Goal: Task Accomplishment & Management: Manage account settings

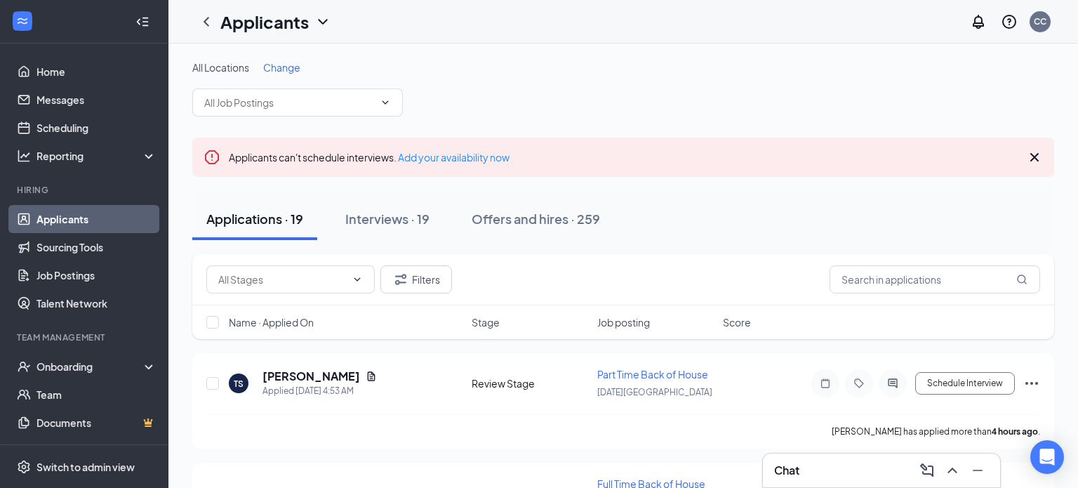
click at [274, 67] on span "Change" at bounding box center [281, 67] width 37 height 13
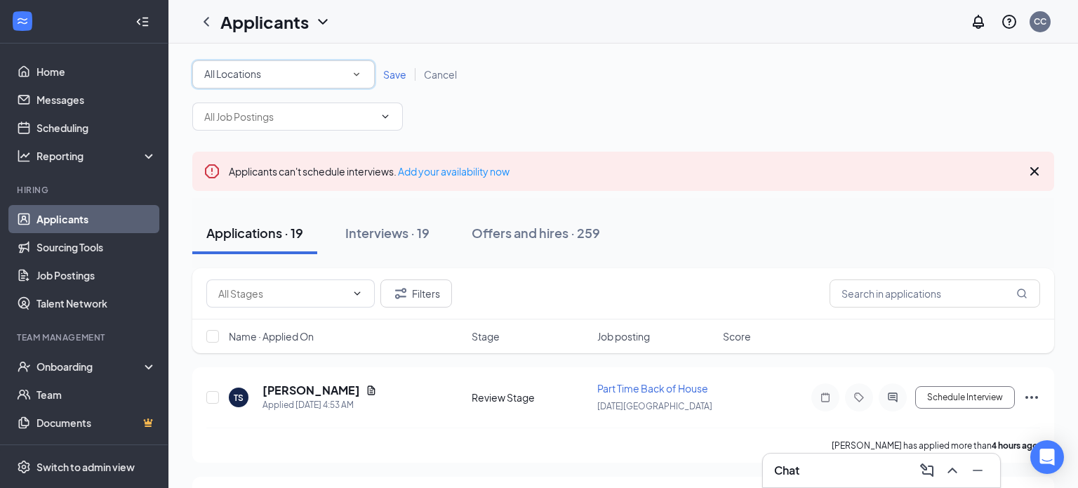
click at [274, 67] on div "All Locations" at bounding box center [283, 74] width 159 height 17
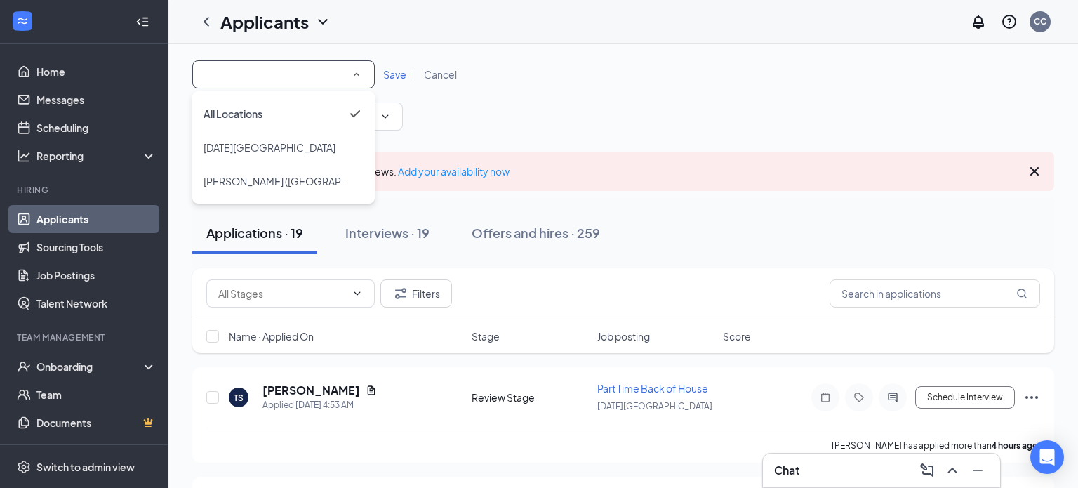
click at [274, 67] on input at bounding box center [283, 74] width 159 height 17
click at [252, 181] on span "[PERSON_NAME] ([GEOGRAPHIC_DATA])" at bounding box center [297, 181] width 189 height 13
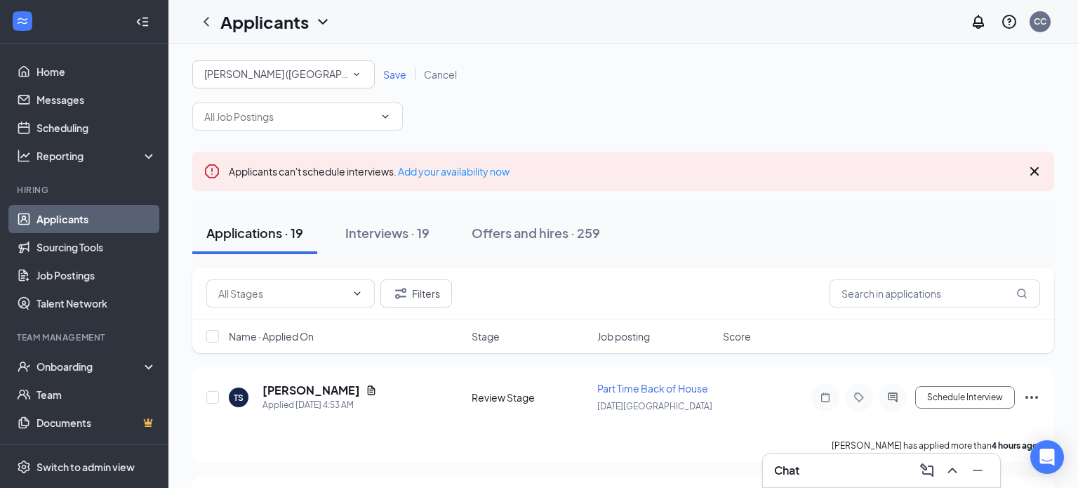
click at [394, 76] on span "Save" at bounding box center [394, 74] width 23 height 13
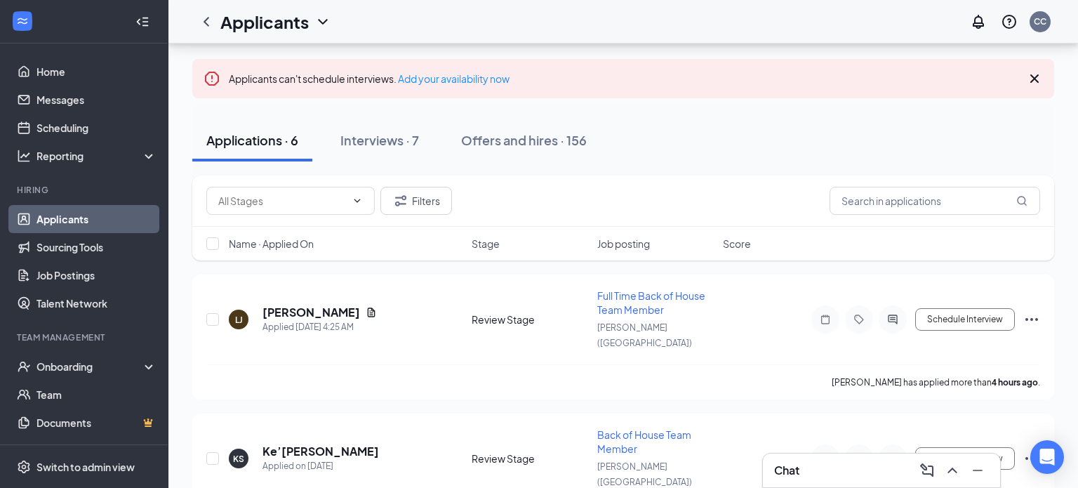
scroll to position [112, 0]
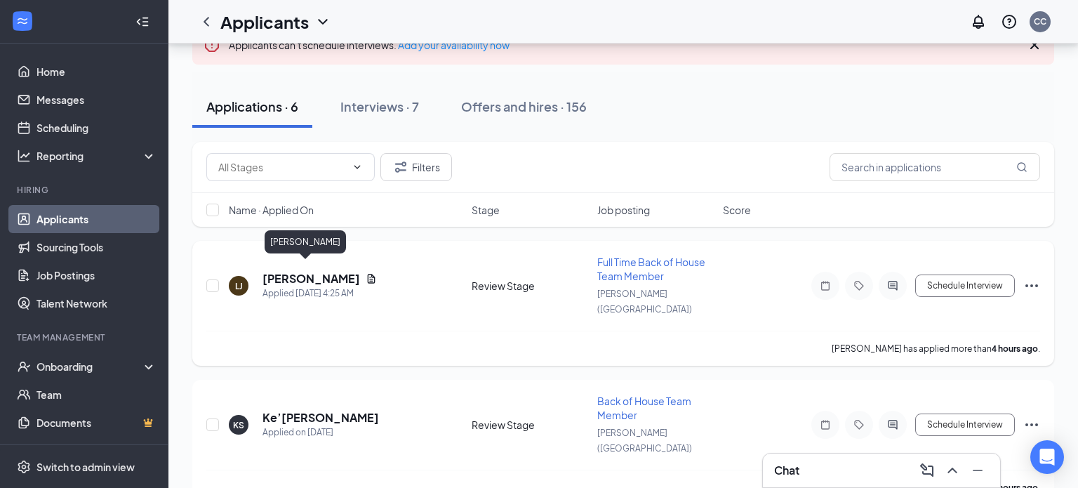
click at [274, 271] on h5 "[PERSON_NAME]" at bounding box center [311, 278] width 98 height 15
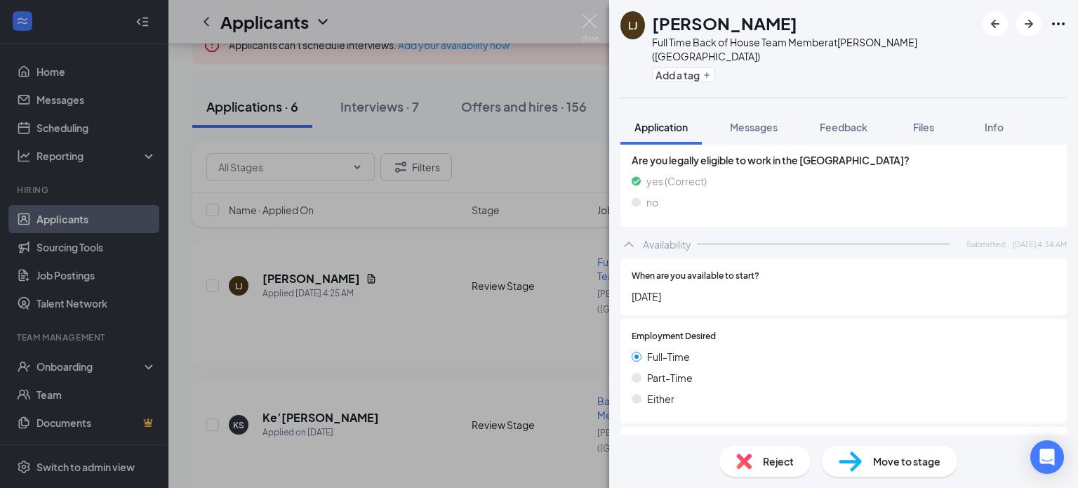
scroll to position [1659, 0]
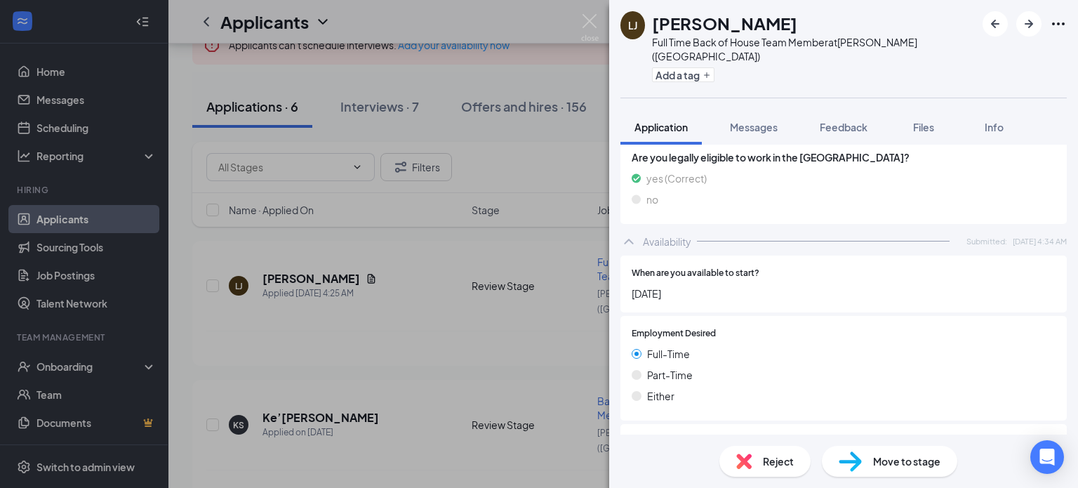
click at [358, 373] on div "LJ [PERSON_NAME] Full Time Back of House Team Member at [GEOGRAPHIC_DATA] ([GEO…" at bounding box center [539, 244] width 1078 height 488
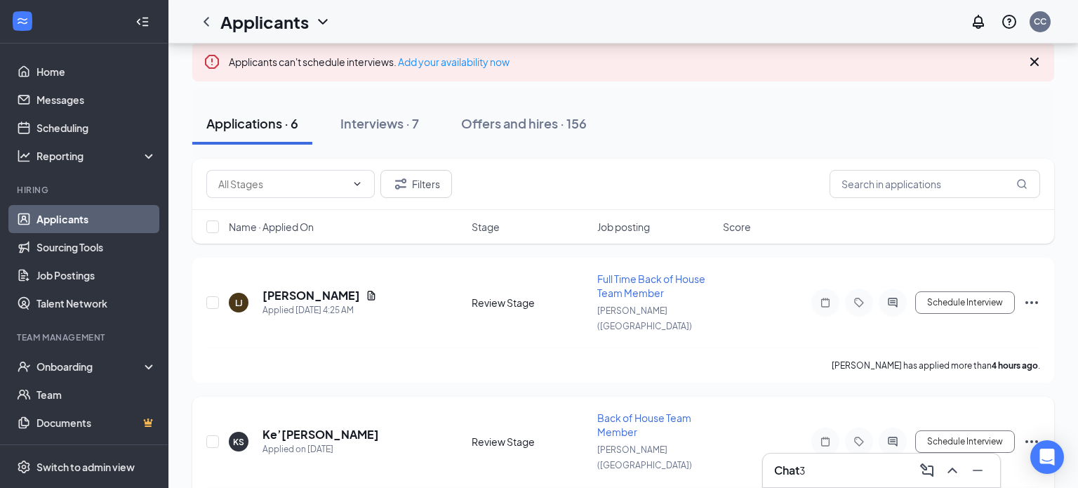
scroll to position [87, 0]
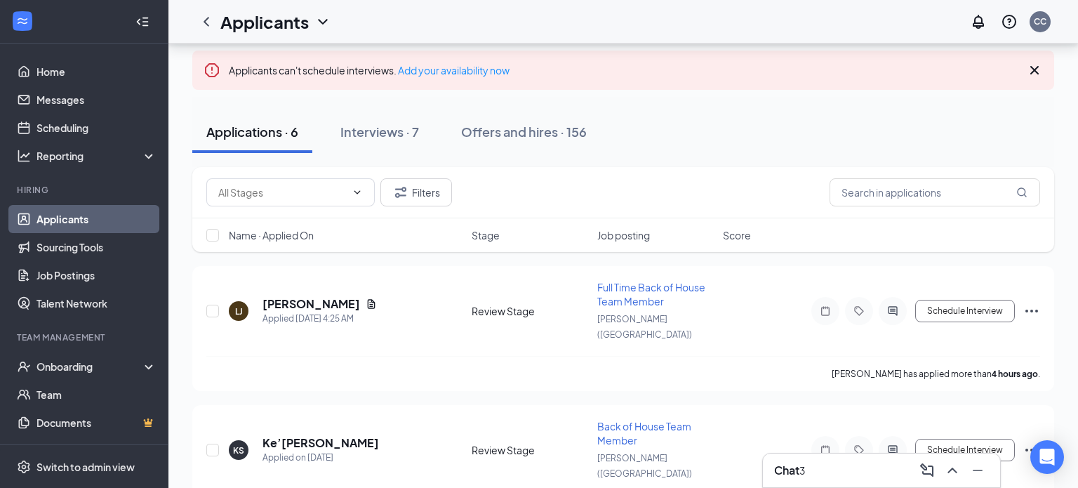
click at [805, 474] on div "3" at bounding box center [802, 469] width 6 height 15
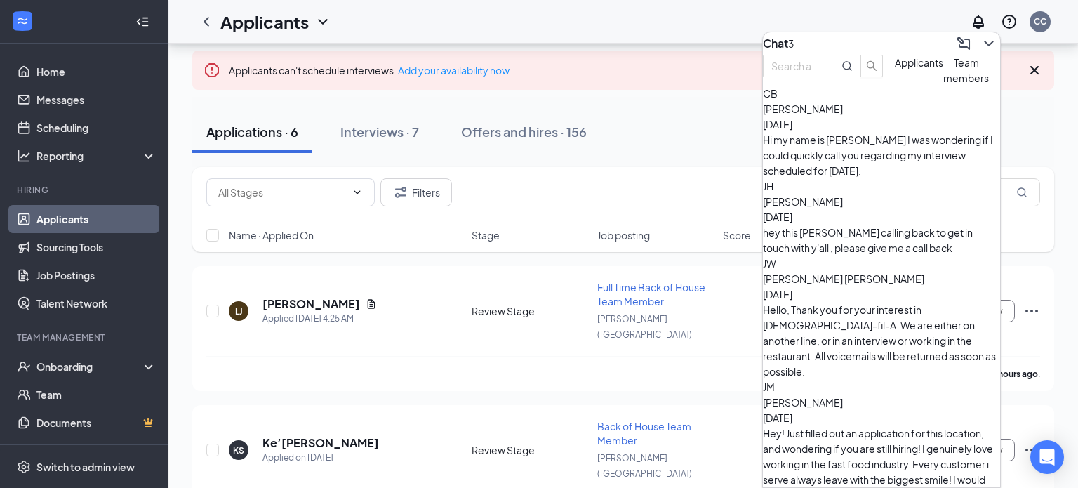
click at [843, 203] on span "[PERSON_NAME]" at bounding box center [803, 201] width 80 height 13
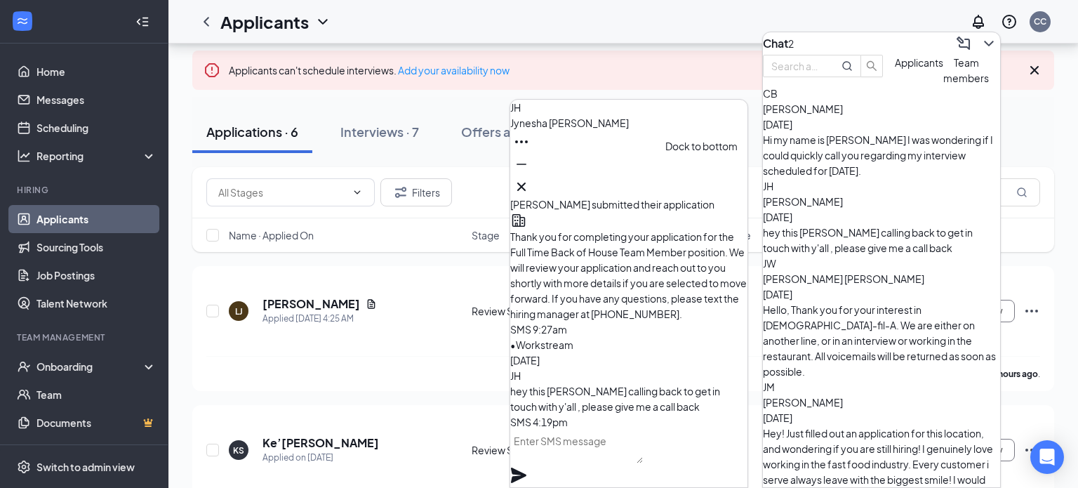
click at [530, 173] on icon "Minimize" at bounding box center [521, 164] width 17 height 17
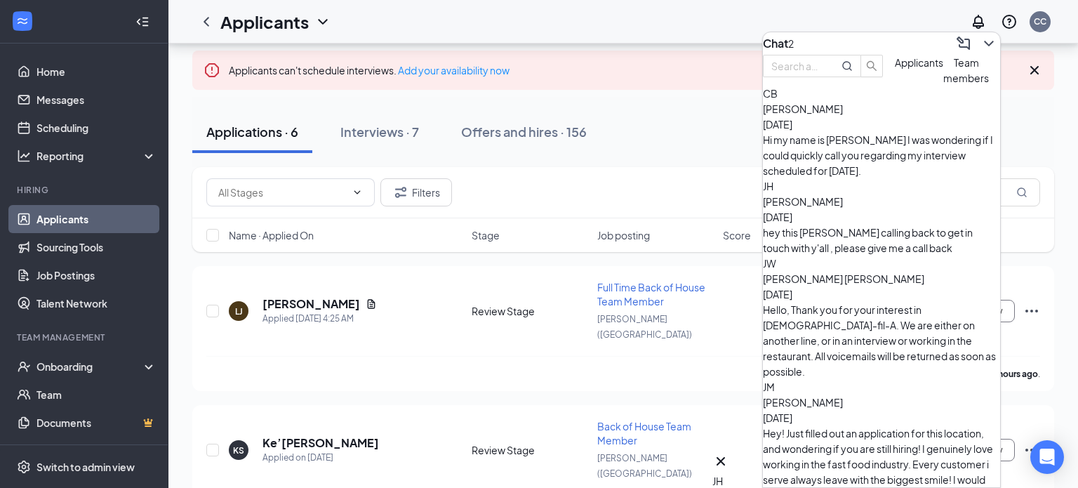
click at [824, 166] on div "Hi my name is [PERSON_NAME] I was wondering if I could quickly call you regardi…" at bounding box center [881, 155] width 237 height 46
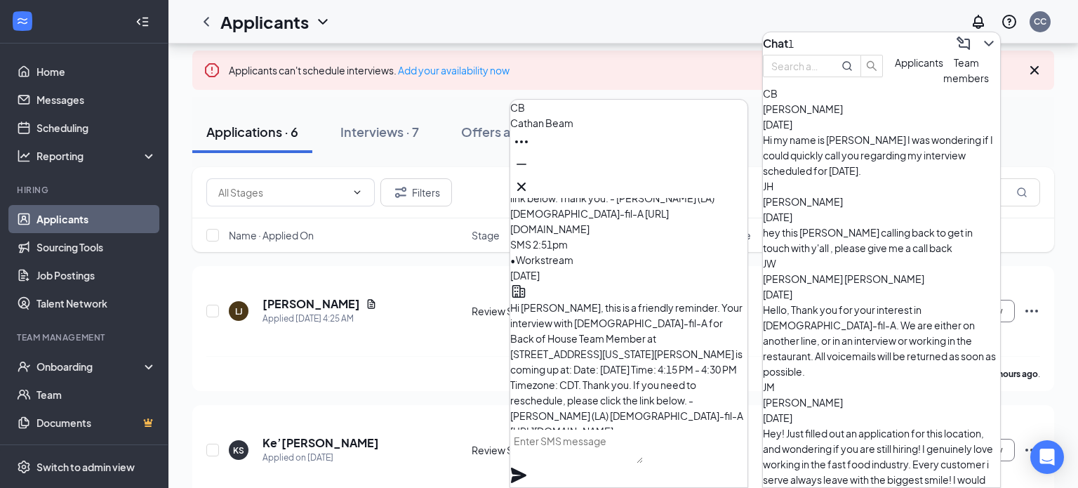
scroll to position [-114, 0]
click at [530, 173] on icon "Minimize" at bounding box center [521, 164] width 17 height 17
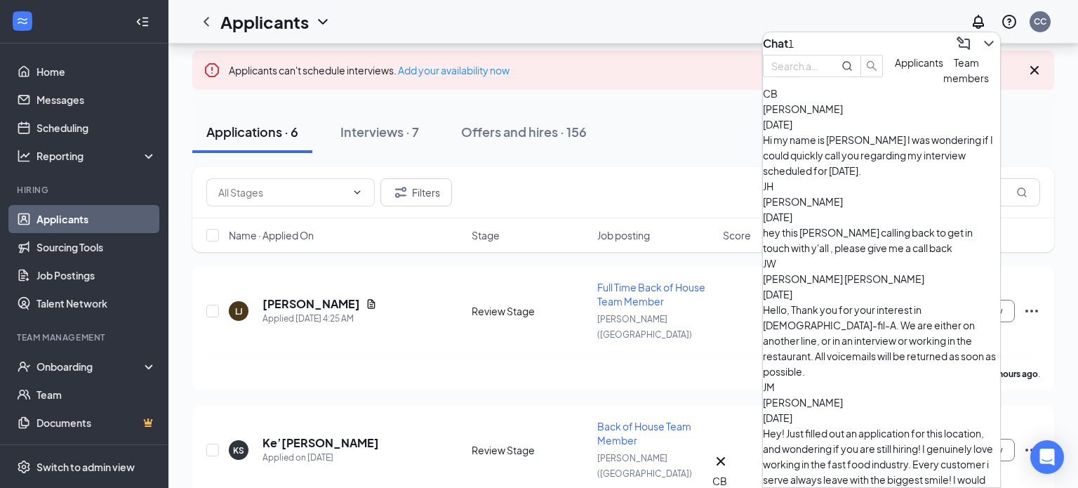
click at [943, 84] on span "Team members" at bounding box center [966, 70] width 46 height 28
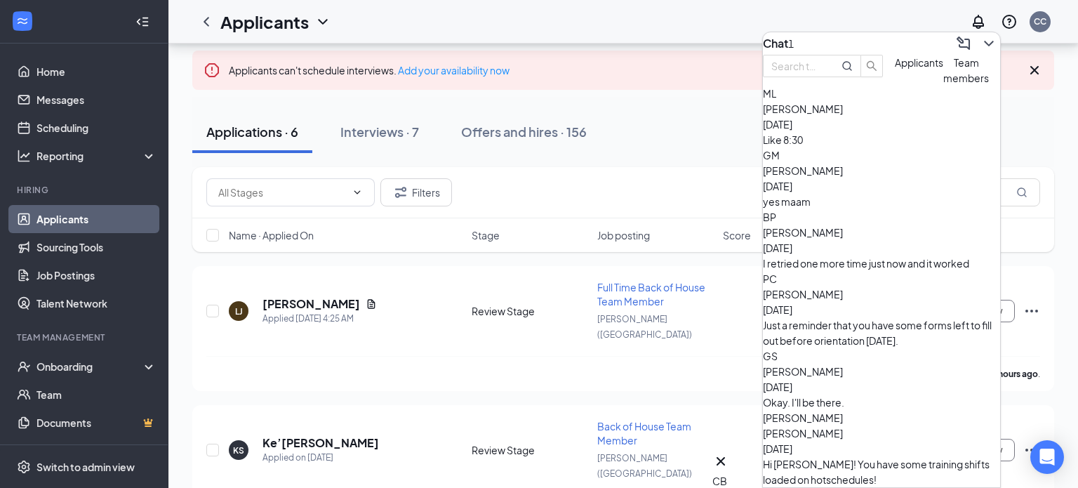
click at [923, 147] on div "Like 8:30" at bounding box center [881, 139] width 237 height 15
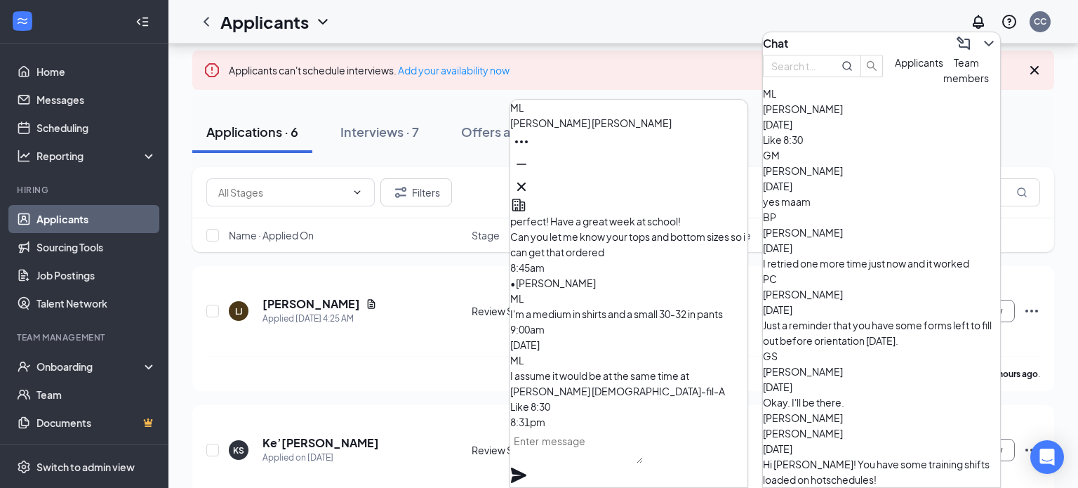
click at [895, 86] on button "Applicants" at bounding box center [919, 70] width 48 height 31
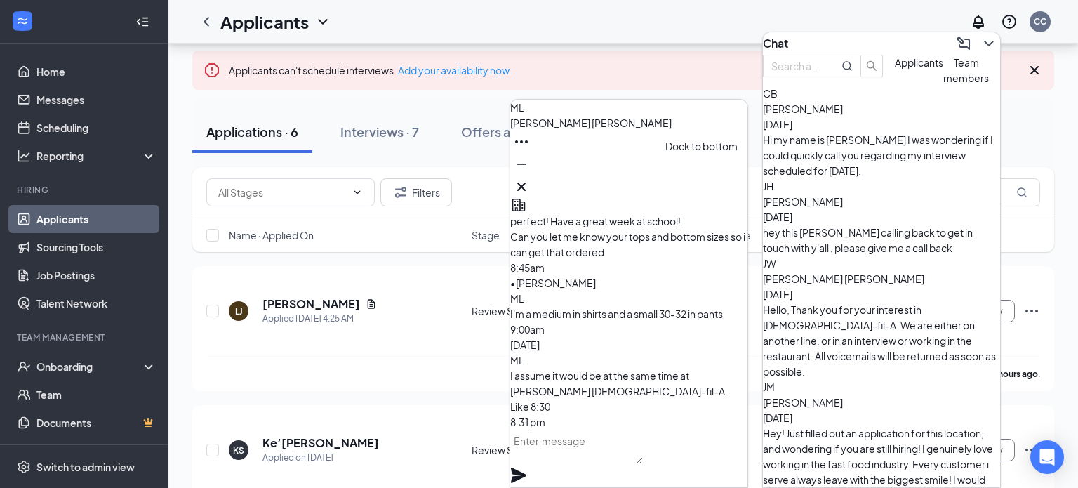
click at [530, 173] on icon "Minimize" at bounding box center [521, 164] width 17 height 17
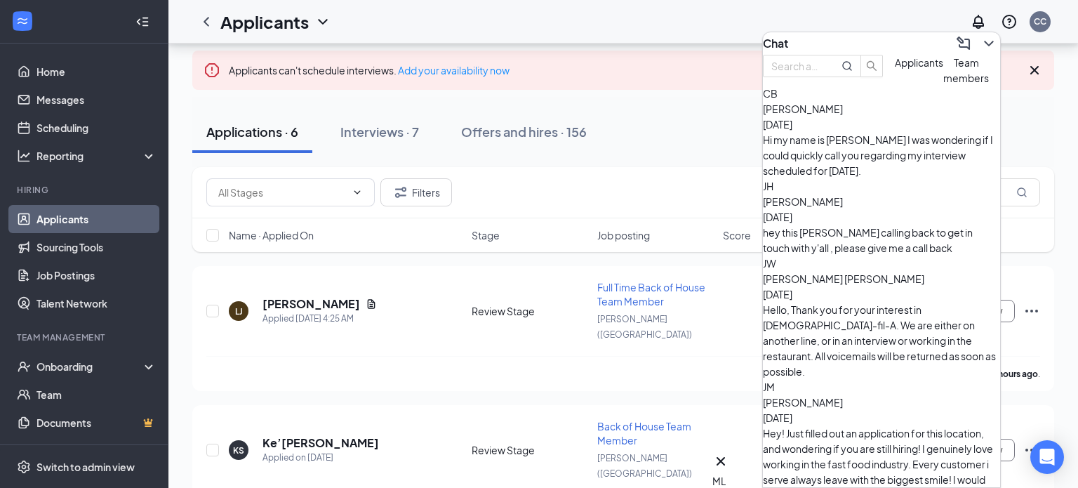
click at [820, 41] on div "Chat" at bounding box center [881, 43] width 237 height 22
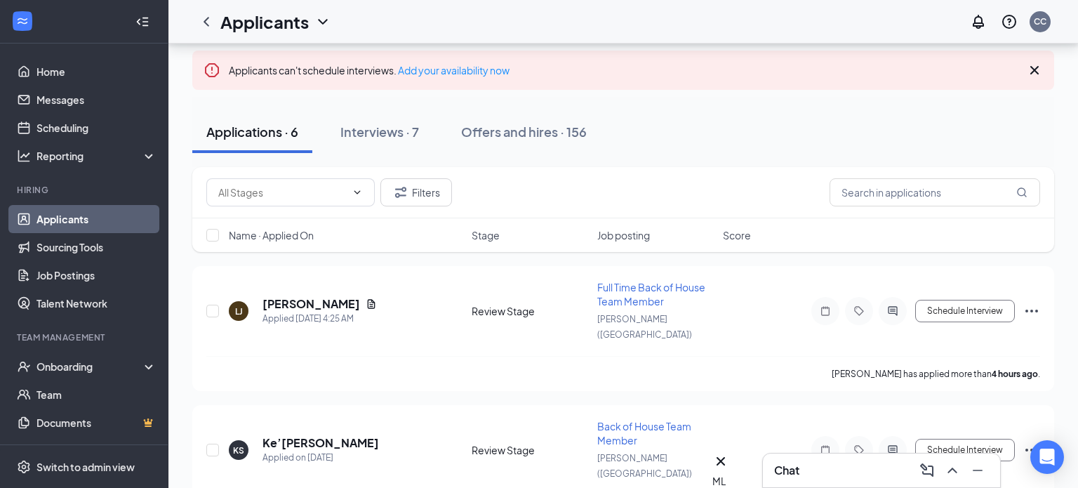
click at [1034, 68] on icon "Cross" at bounding box center [1034, 70] width 17 height 17
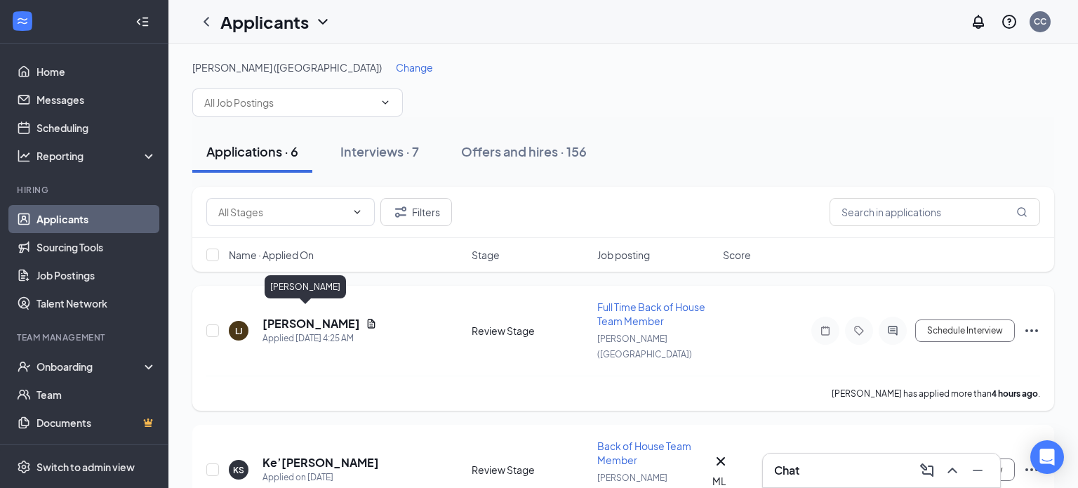
click at [298, 317] on h5 "[PERSON_NAME]" at bounding box center [311, 323] width 98 height 15
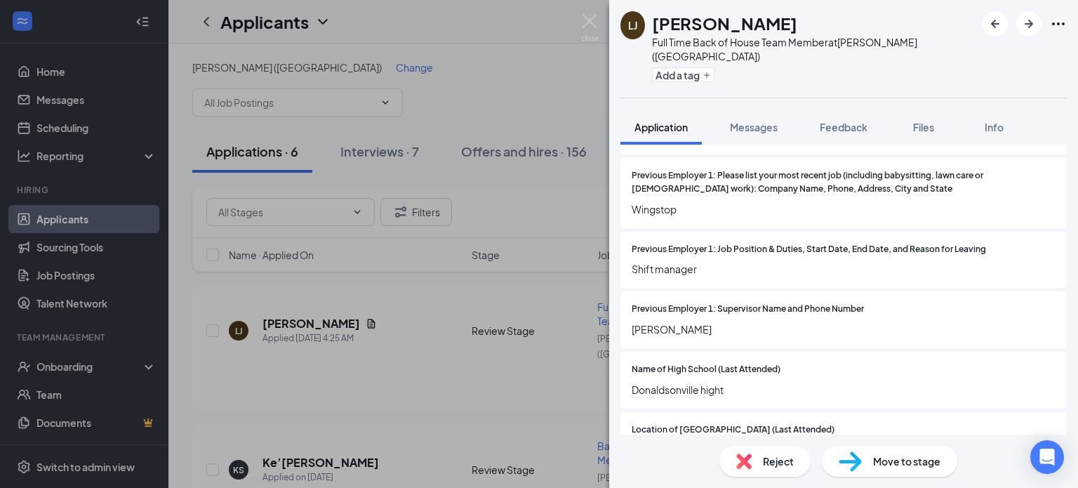
scroll to position [822, 0]
click at [417, 375] on div "LJ [PERSON_NAME] Full Time Back of House Team Member at [GEOGRAPHIC_DATA] ([GEO…" at bounding box center [539, 244] width 1078 height 488
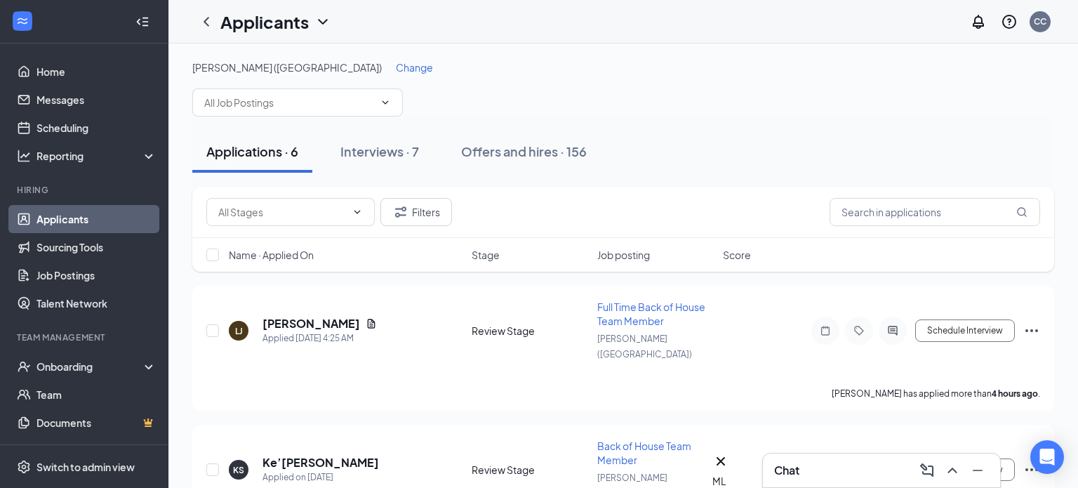
click at [788, 483] on div "Chat" at bounding box center [881, 470] width 237 height 34
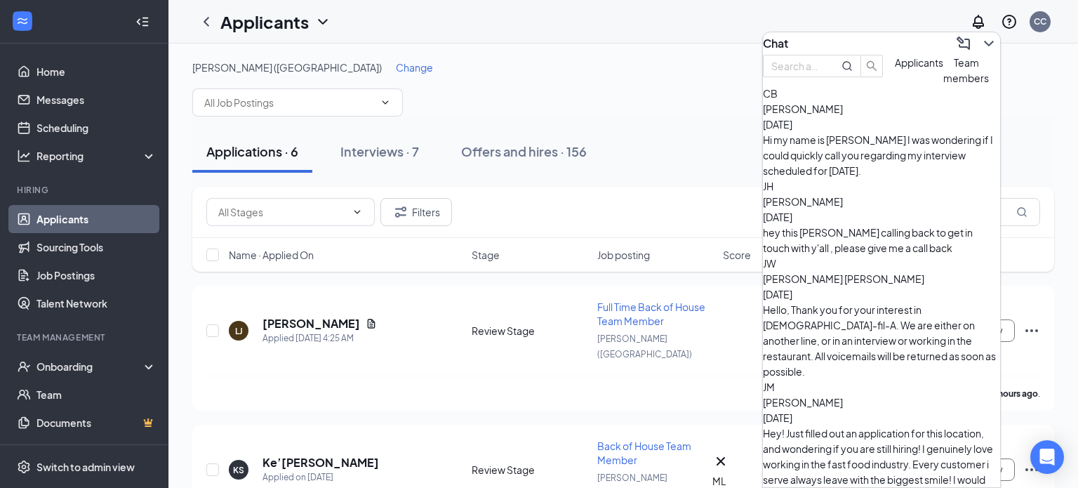
click at [842, 172] on div "Hi my name is [PERSON_NAME] I was wondering if I could quickly call you regardi…" at bounding box center [881, 155] width 237 height 46
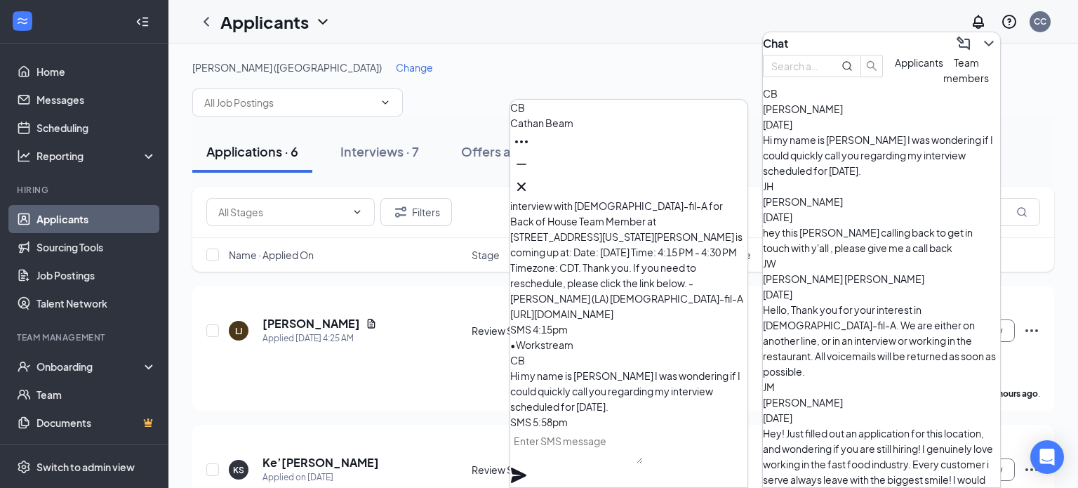
click at [842, 172] on div "Hi my name is [PERSON_NAME] I was wondering if I could quickly call you regardi…" at bounding box center [881, 155] width 237 height 46
click at [707, 170] on div at bounding box center [628, 164] width 237 height 22
click at [839, 36] on div "Chat" at bounding box center [881, 43] width 237 height 22
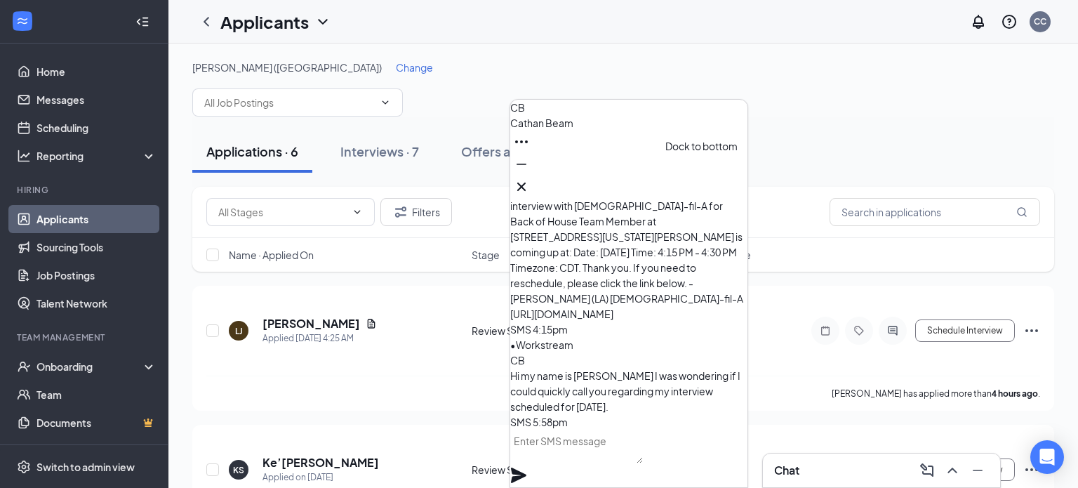
click at [530, 173] on icon "Minimize" at bounding box center [521, 164] width 17 height 17
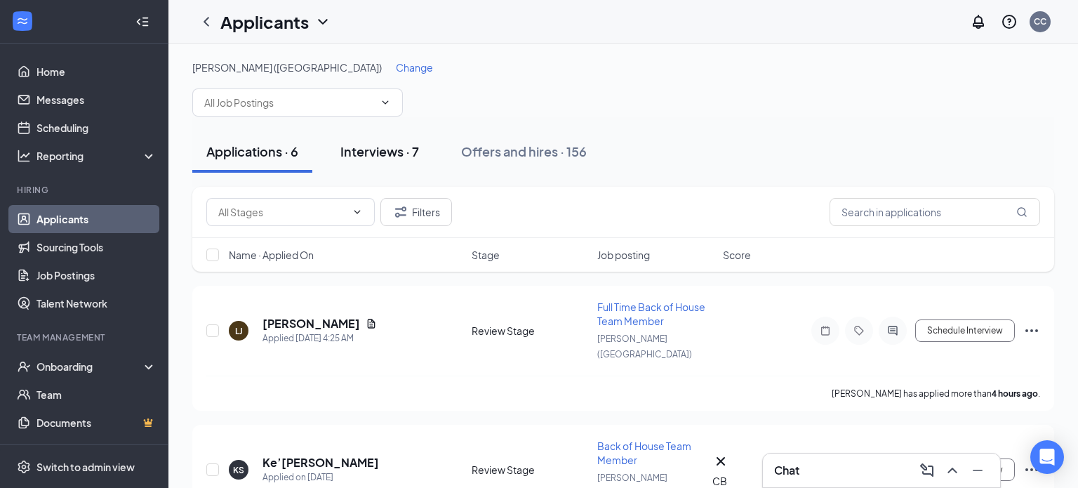
click at [401, 141] on button "Interviews · 7" at bounding box center [379, 152] width 107 height 42
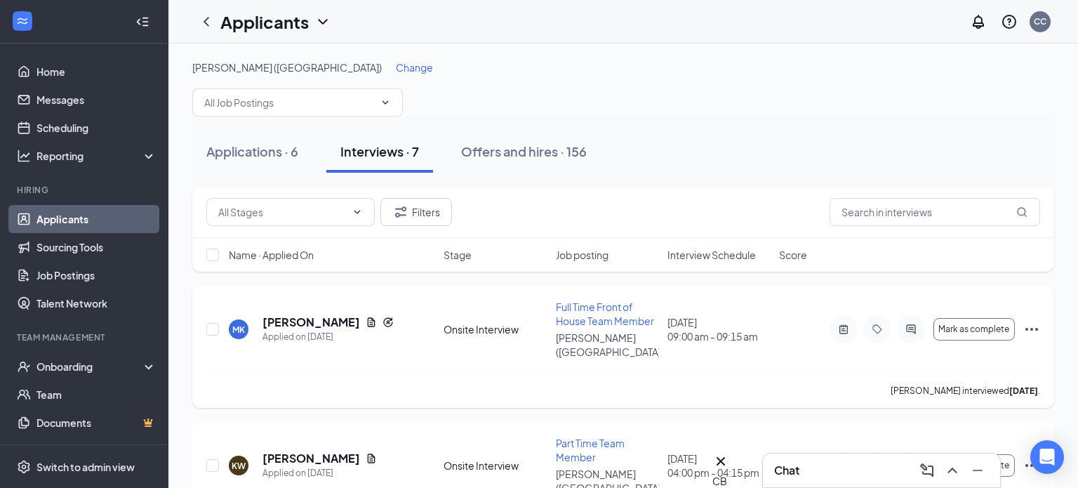
click at [392, 314] on div "MK [PERSON_NAME] Applied on [DATE]" at bounding box center [332, 328] width 206 height 29
click at [715, 248] on span "Interview Schedule" at bounding box center [711, 255] width 88 height 14
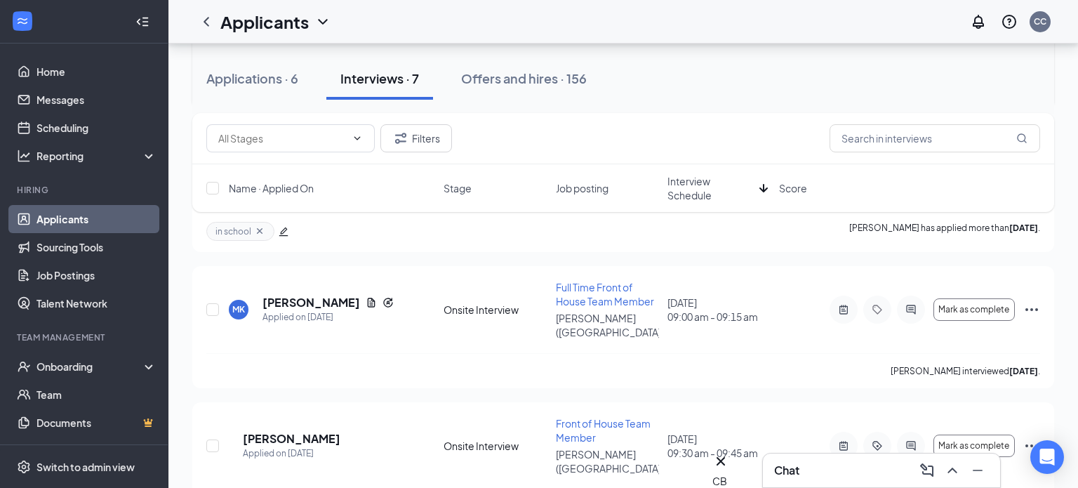
scroll to position [318, 0]
click at [250, 70] on div "Applications · 6" at bounding box center [252, 78] width 92 height 18
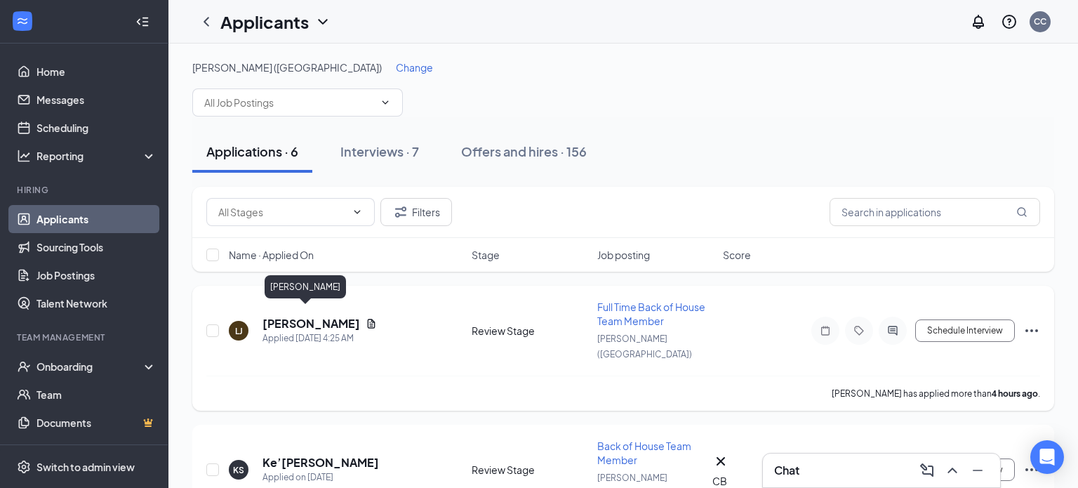
click at [298, 316] on h5 "[PERSON_NAME]" at bounding box center [311, 323] width 98 height 15
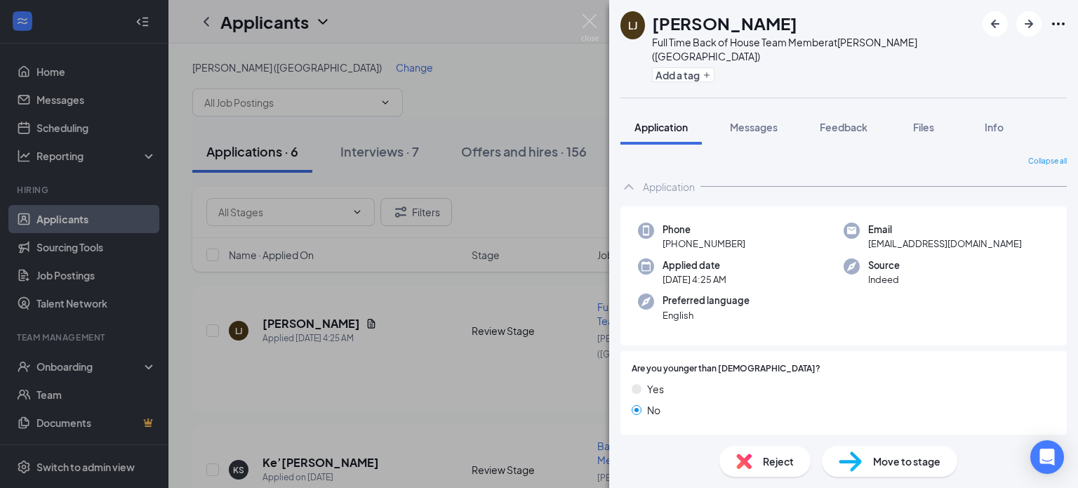
click at [652, 329] on div "Phone [PHONE_NUMBER] Email [EMAIL_ADDRESS][DOMAIN_NAME] Applied date [DATE] 4:2…" at bounding box center [843, 276] width 446 height 140
click at [689, 67] on button "Add a tag" at bounding box center [683, 74] width 62 height 15
click at [689, 67] on input "text" at bounding box center [731, 75] width 158 height 22
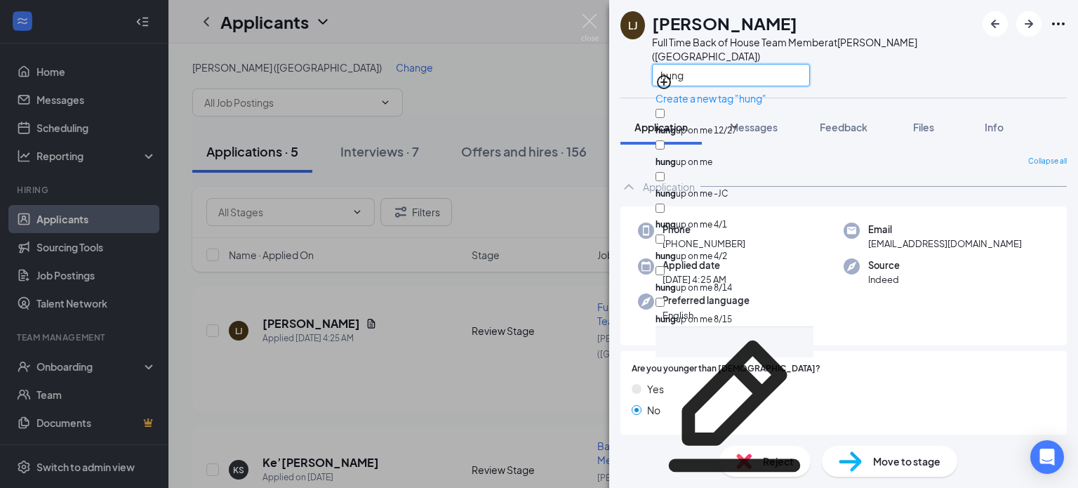
type input "hung"
click at [664, 140] on input "hung up on me" at bounding box center [659, 144] width 9 height 9
checkbox input "true"
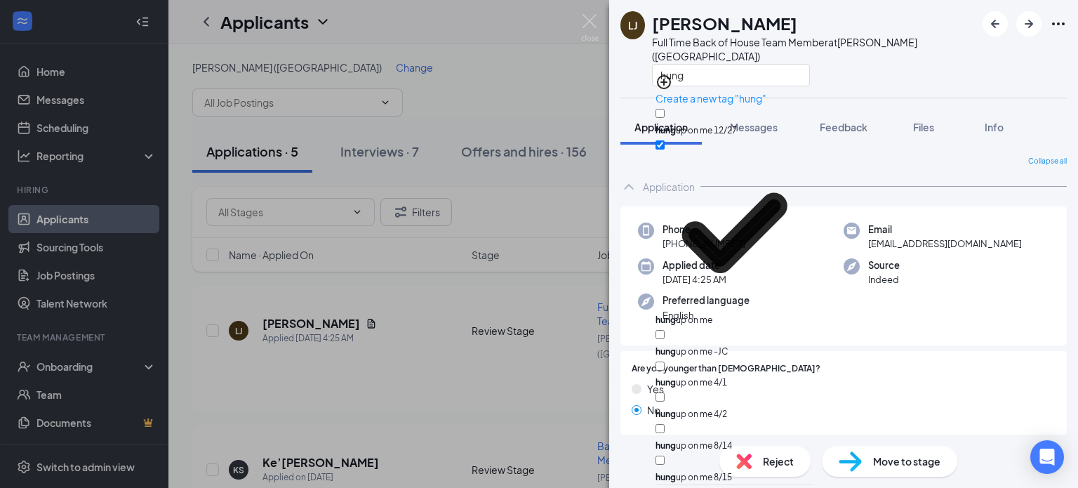
click at [894, 156] on div "Collapse all" at bounding box center [843, 161] width 446 height 11
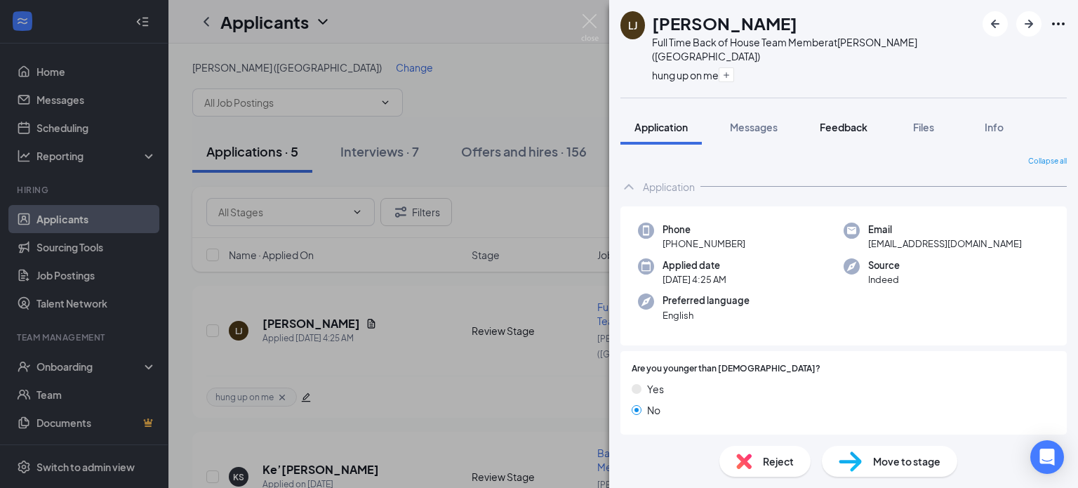
click at [827, 121] on span "Feedback" at bounding box center [844, 127] width 48 height 13
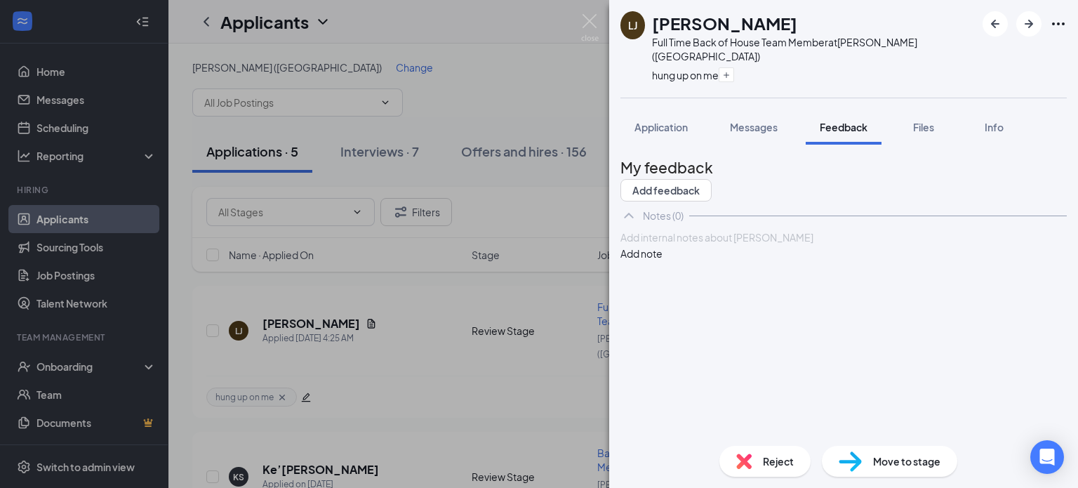
click at [724, 245] on div at bounding box center [843, 237] width 445 height 15
click at [719, 83] on icon "Cross" at bounding box center [685, 116] width 67 height 67
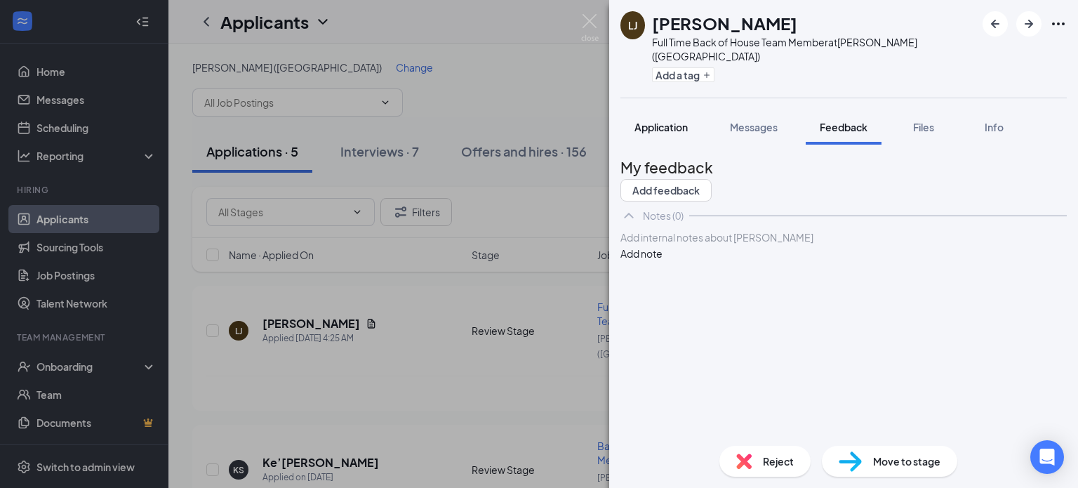
click at [644, 109] on button "Application" at bounding box center [660, 126] width 81 height 35
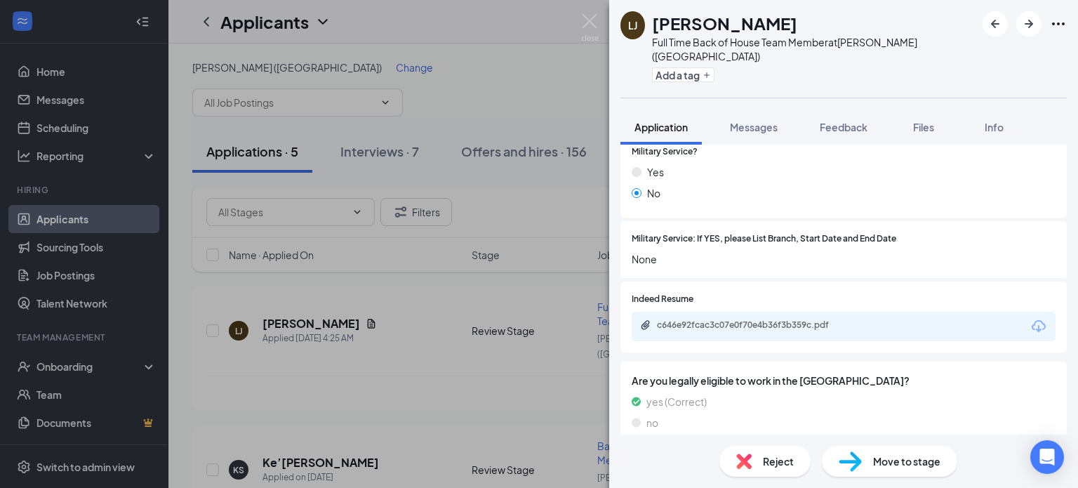
scroll to position [1434, 0]
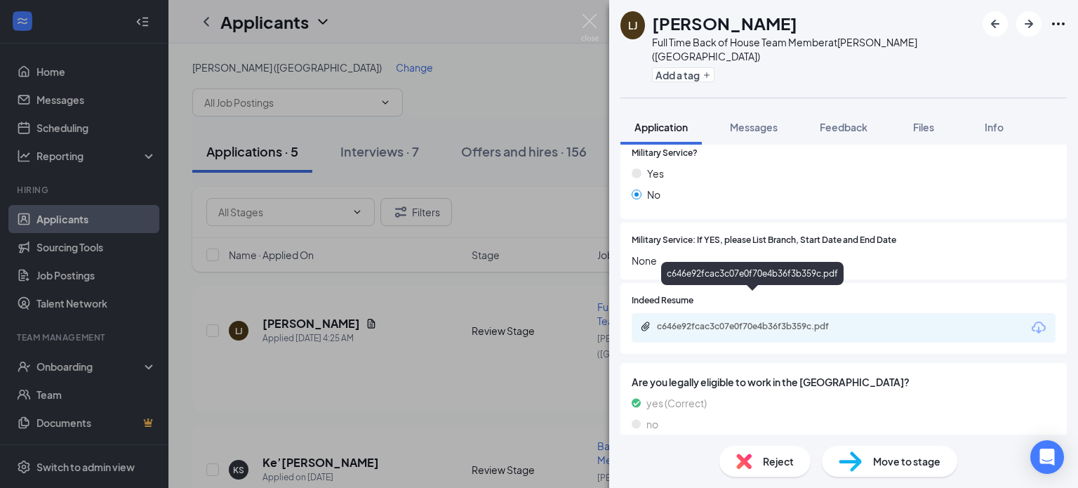
click at [775, 321] on div "c646e92fcac3c07e0f70e4b36f3b359c.pdf" at bounding box center [755, 326] width 196 height 11
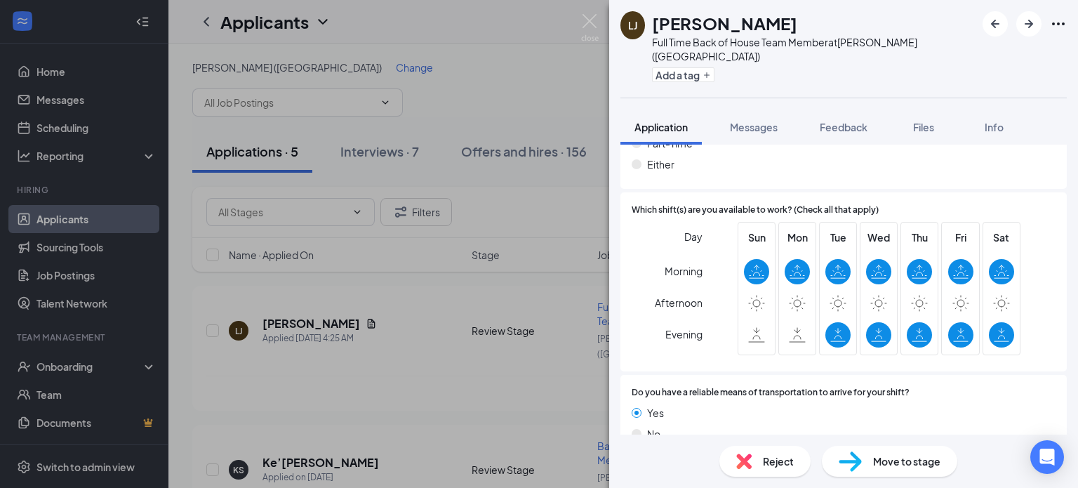
scroll to position [1885, 0]
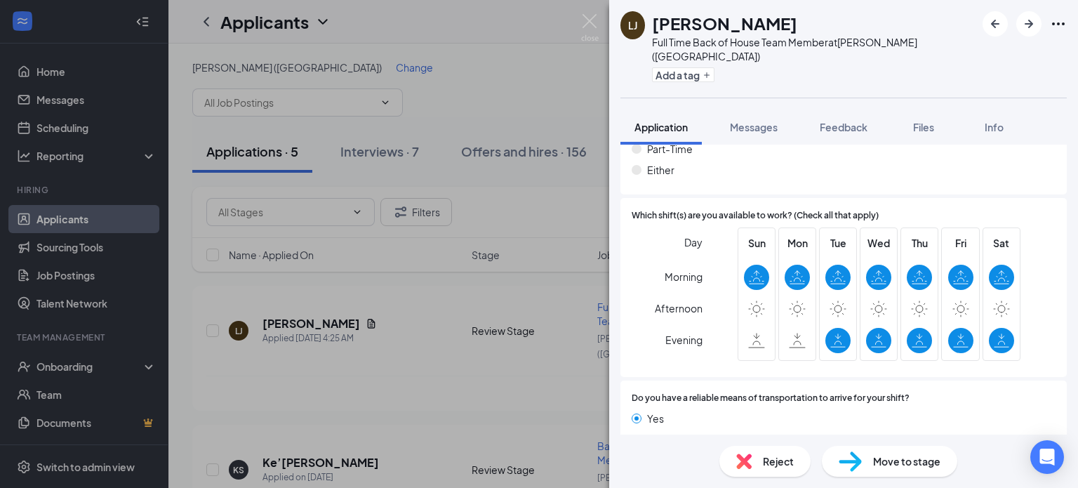
click at [911, 198] on div "Which shift(s) are you available to work? (Check all that apply) Day Morning Af…" at bounding box center [843, 288] width 446 height 180
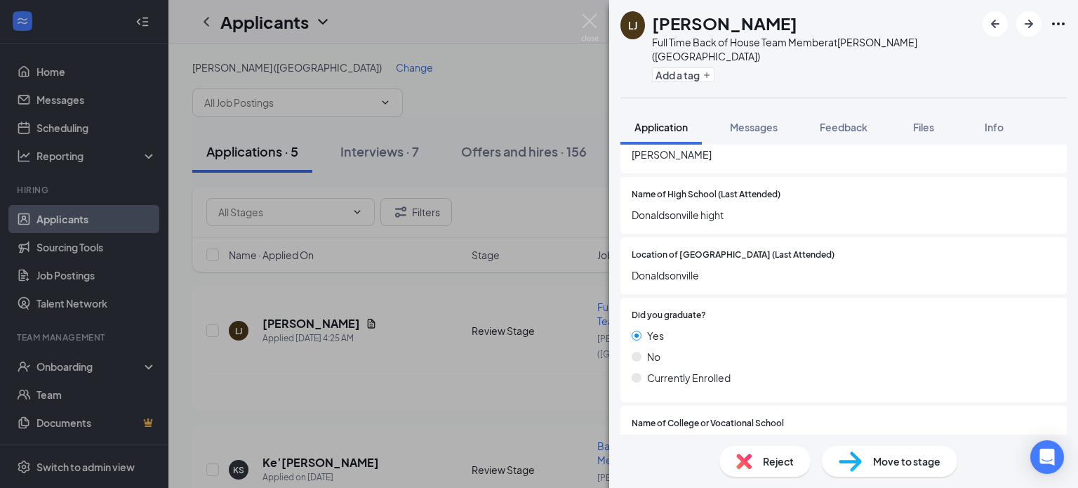
scroll to position [996, 0]
click at [844, 121] on span "Feedback" at bounding box center [844, 127] width 48 height 13
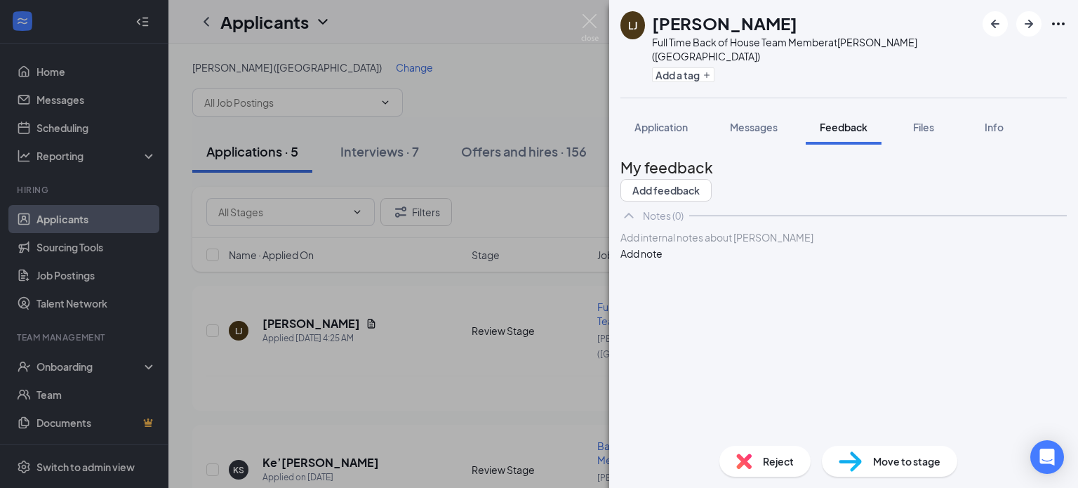
click at [723, 245] on div at bounding box center [843, 237] width 445 height 15
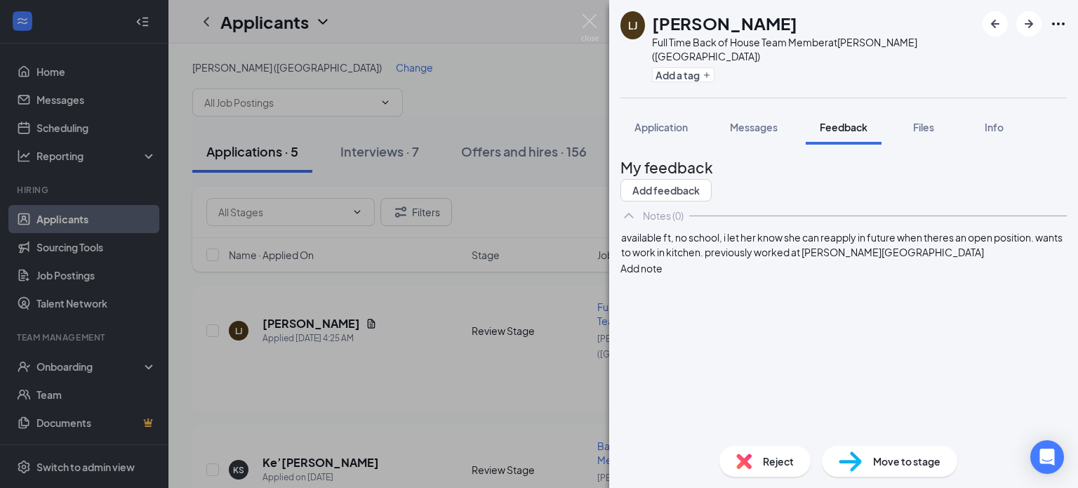
click at [662, 274] on button "Add note" at bounding box center [641, 267] width 42 height 15
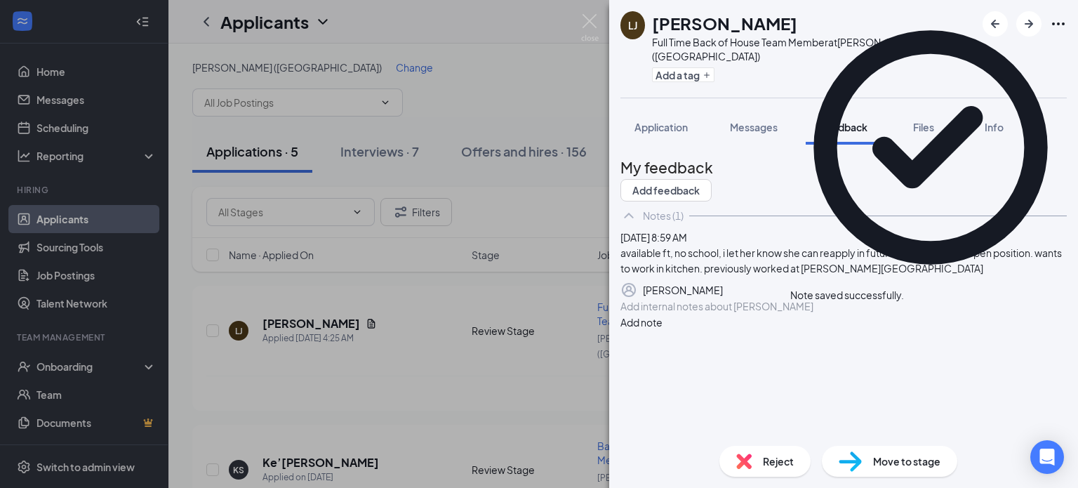
click at [455, 412] on div "LJ [PERSON_NAME] Full Time Back of House Team Member at [GEOGRAPHIC_DATA] ([GEO…" at bounding box center [539, 244] width 1078 height 488
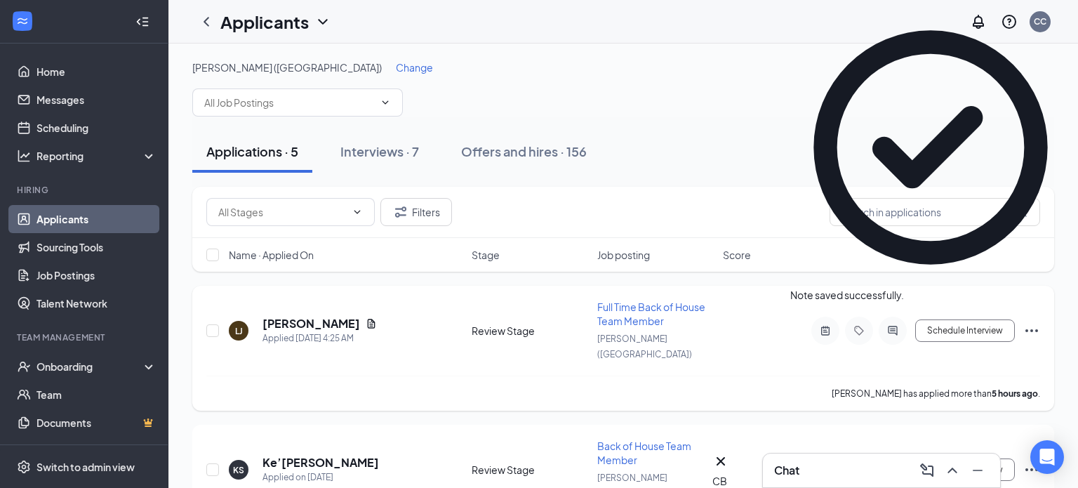
click at [1032, 329] on icon "Ellipses" at bounding box center [1031, 330] width 13 height 3
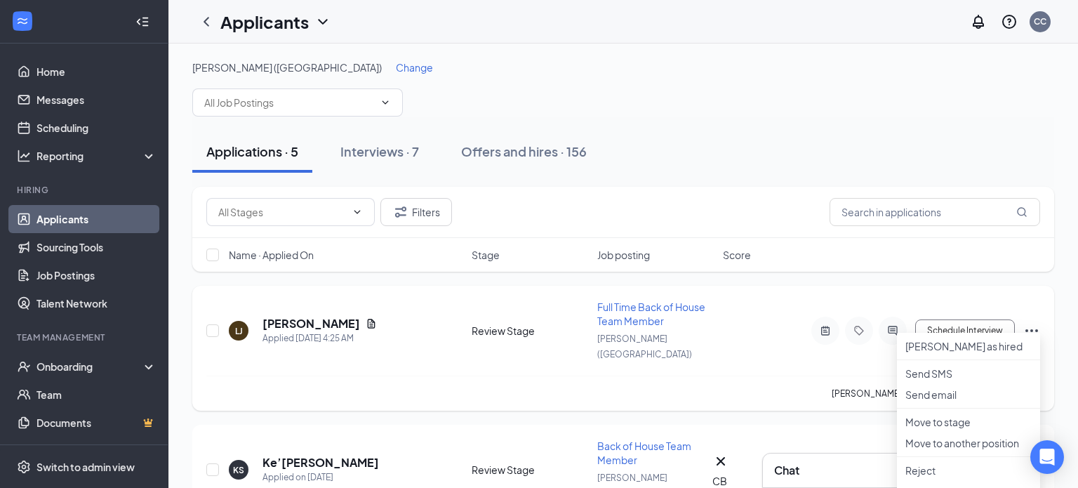
click at [744, 375] on div "[PERSON_NAME] has applied more than 5 hours ago ." at bounding box center [623, 392] width 834 height 35
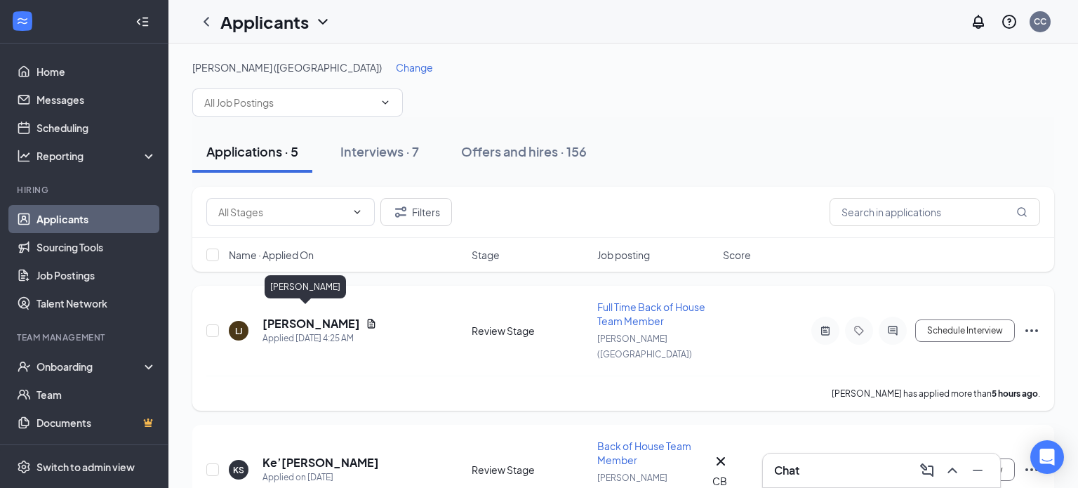
click at [298, 316] on h5 "[PERSON_NAME]" at bounding box center [311, 323] width 98 height 15
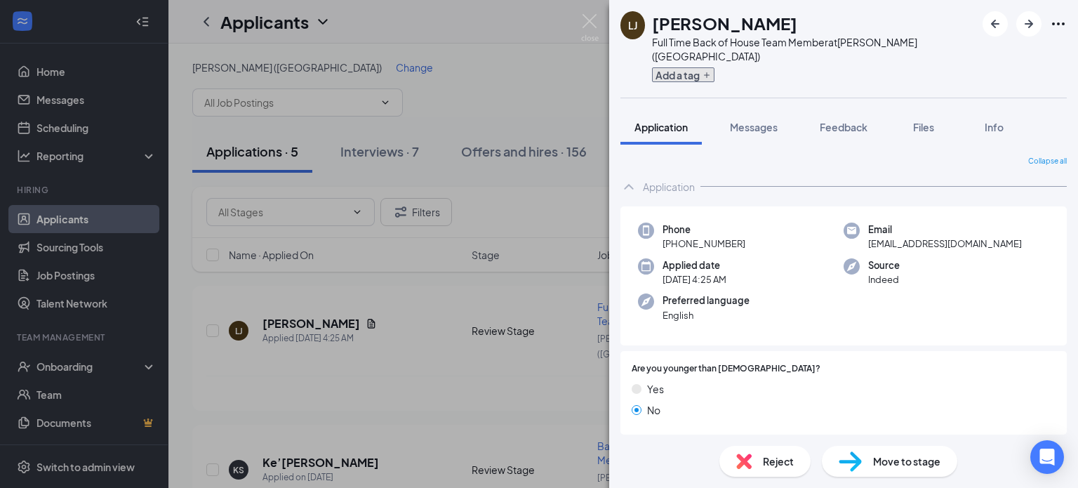
click at [702, 67] on button "Add a tag" at bounding box center [683, 74] width 62 height 15
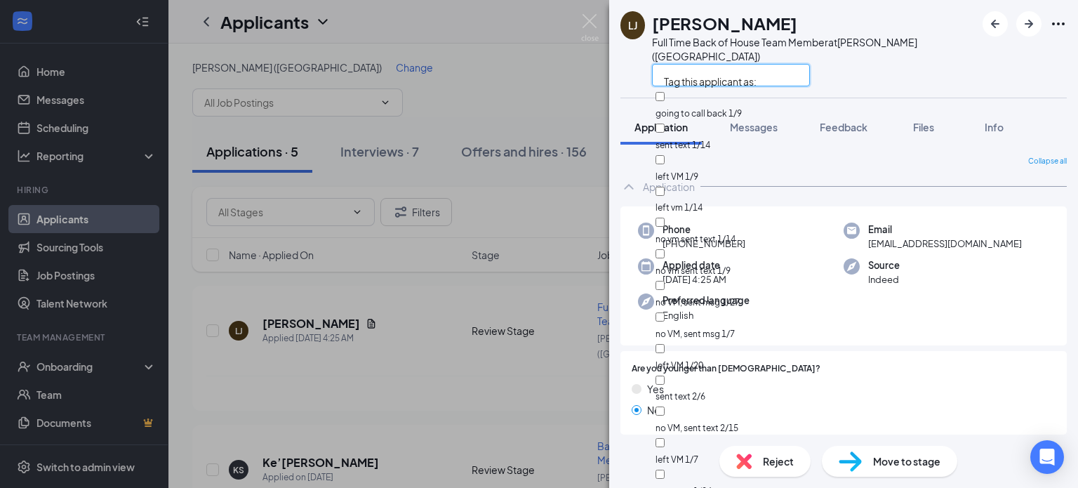
click at [702, 64] on input "text" at bounding box center [731, 75] width 158 height 22
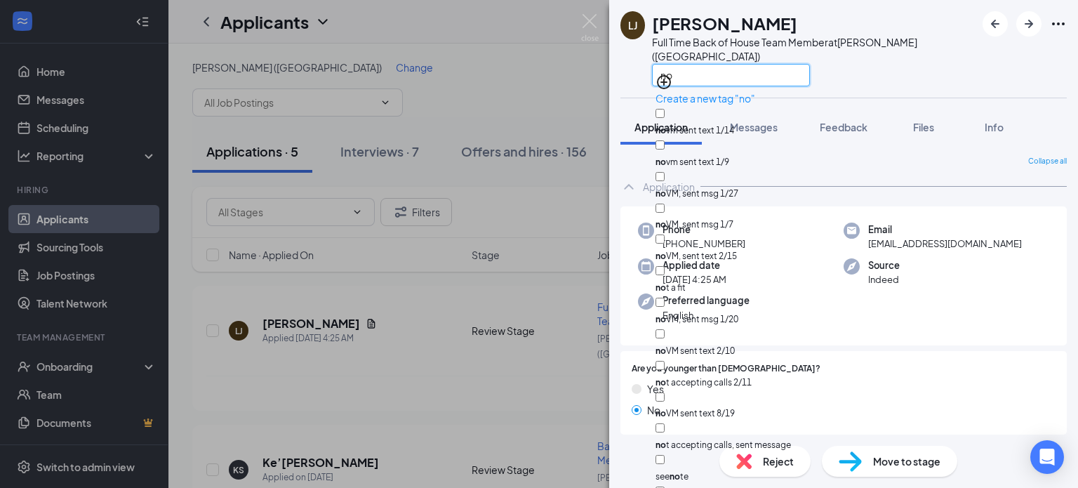
type input "no"
click at [664, 266] on input "no t a fit" at bounding box center [659, 270] width 9 height 9
checkbox input "true"
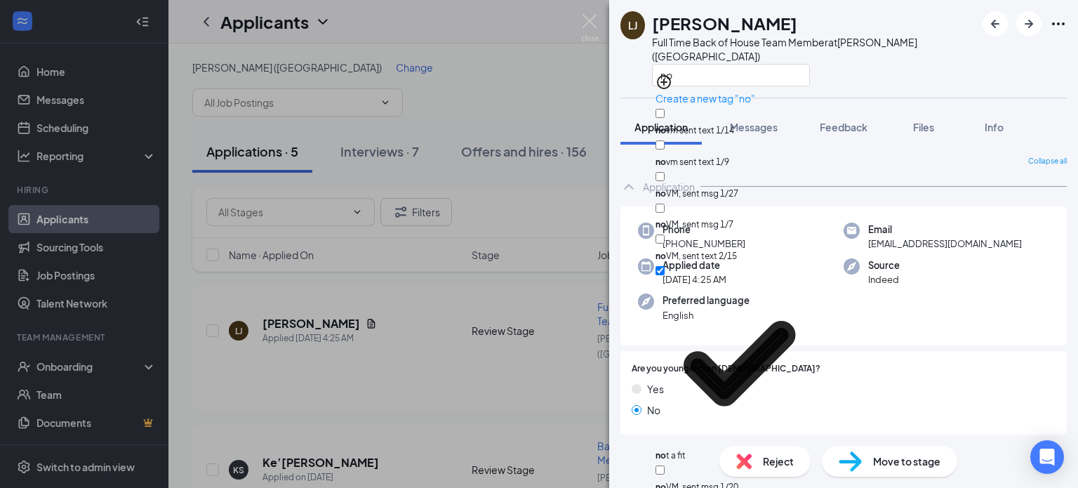
click at [389, 333] on div "LJ [PERSON_NAME] Full Time Back of House Team Member at [GEOGRAPHIC_DATA] ([GEO…" at bounding box center [539, 244] width 1078 height 488
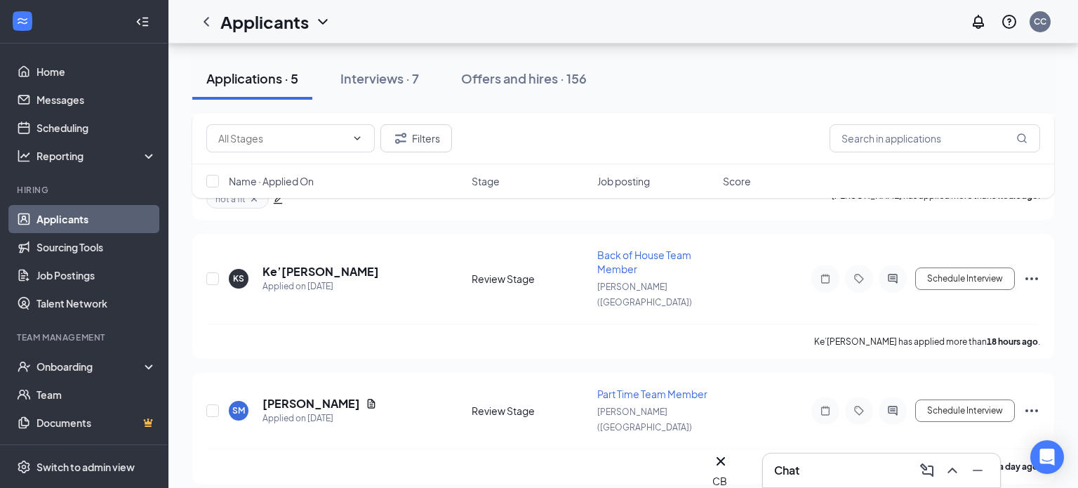
scroll to position [199, 0]
click at [308, 262] on h5 "Ke’[PERSON_NAME]" at bounding box center [320, 269] width 116 height 15
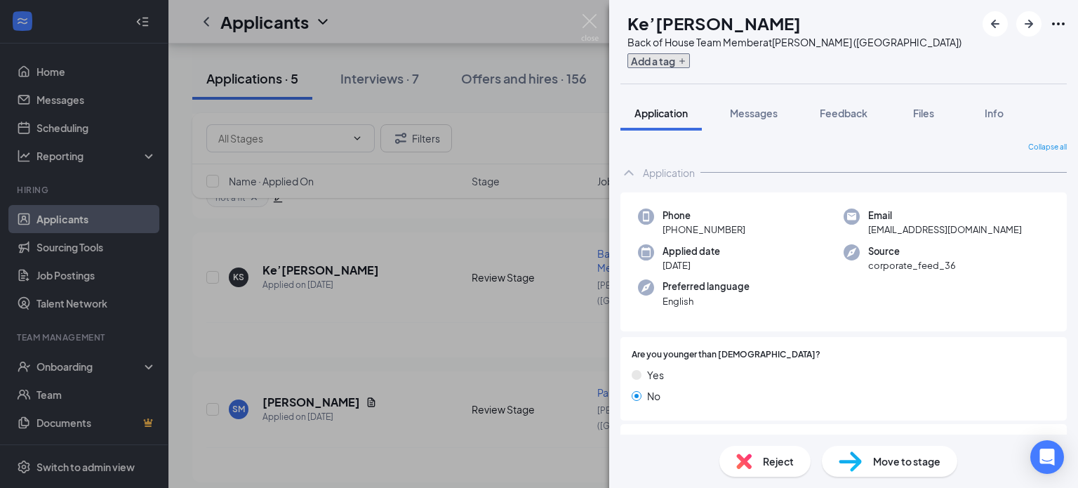
click at [673, 67] on button "Add a tag" at bounding box center [658, 60] width 62 height 15
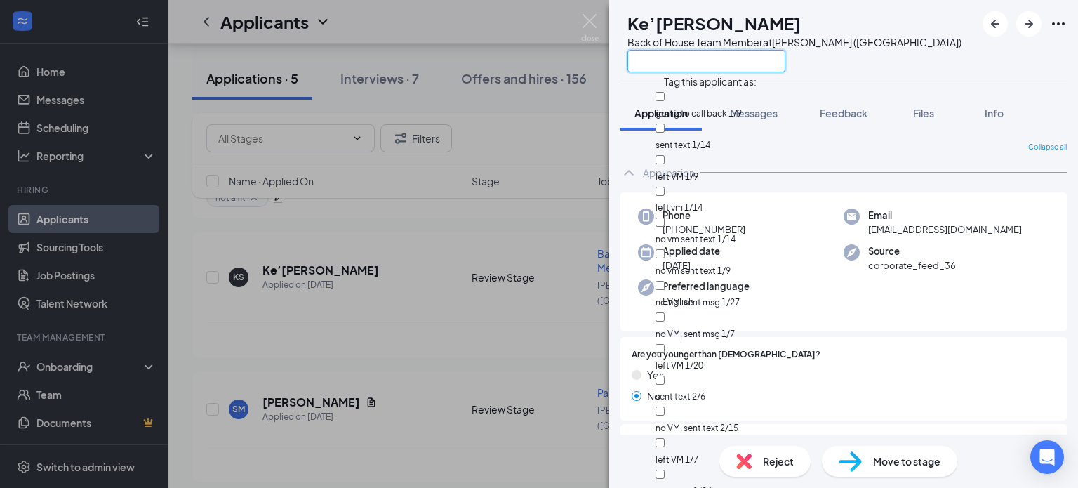
click at [673, 67] on input "text" at bounding box center [706, 61] width 158 height 22
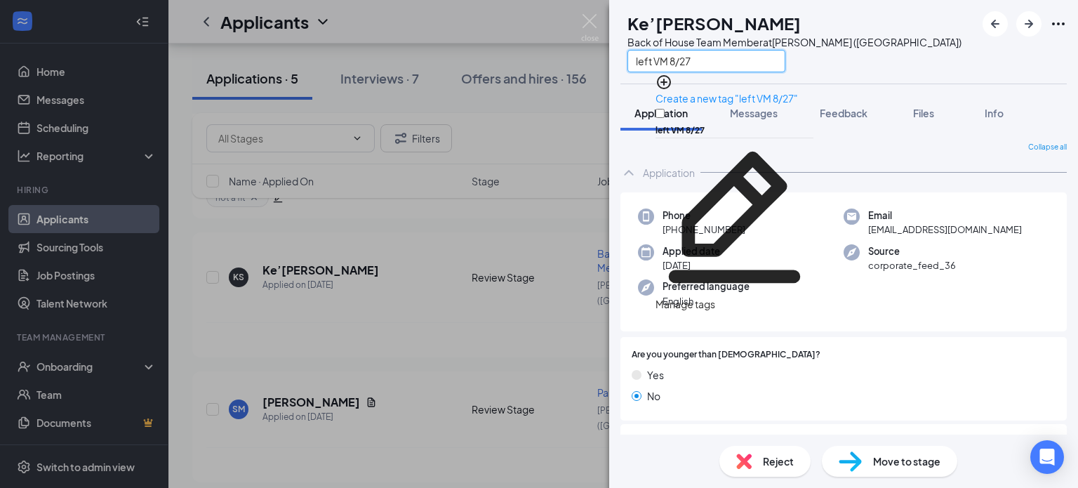
type input "left VM 8/27"
click at [664, 109] on input "left VM 8/27" at bounding box center [659, 113] width 9 height 9
checkbox input "true"
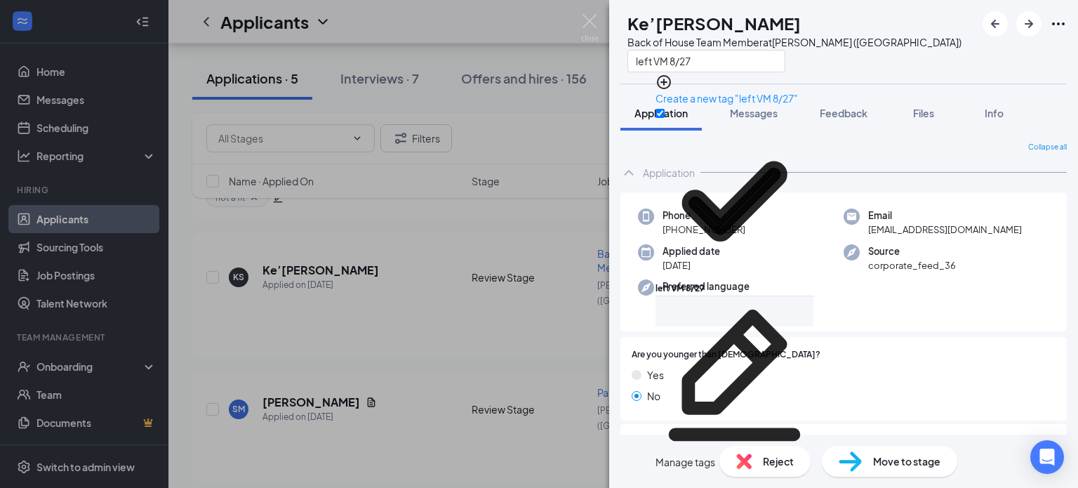
click at [925, 169] on div "Application" at bounding box center [843, 173] width 446 height 28
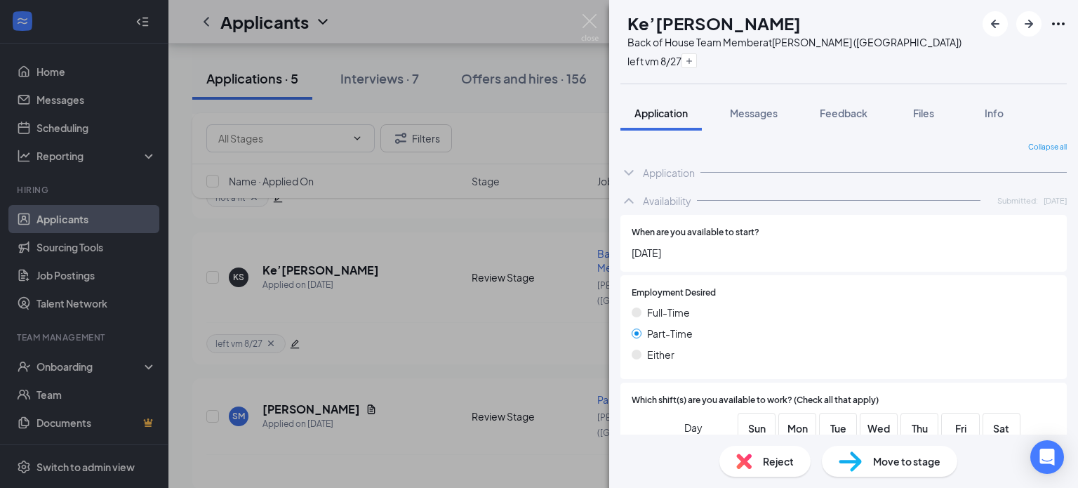
click at [402, 313] on div "KS [PERSON_NAME] Back of House Team Member at [GEOGRAPHIC_DATA] ([GEOGRAPHIC_DA…" at bounding box center [539, 244] width 1078 height 488
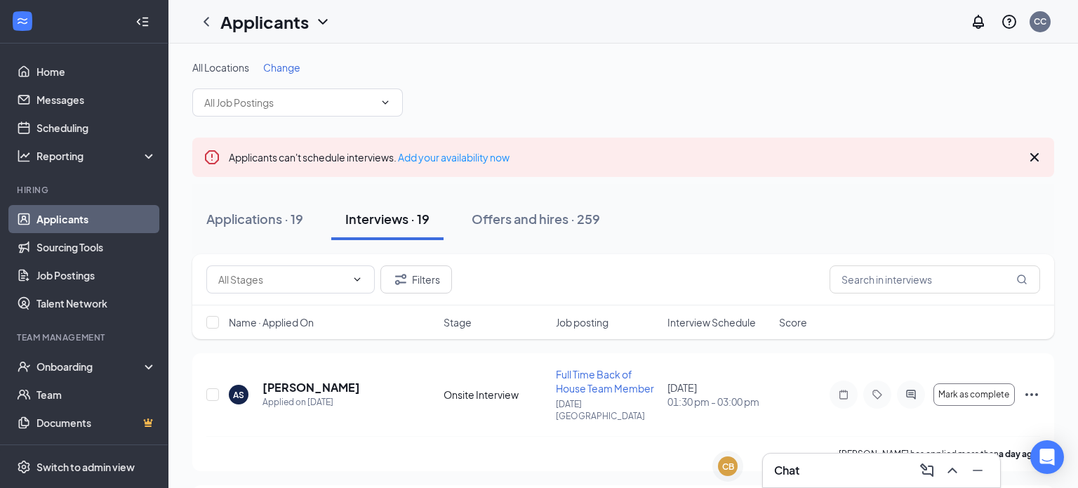
click at [281, 69] on span "Change" at bounding box center [281, 67] width 37 height 13
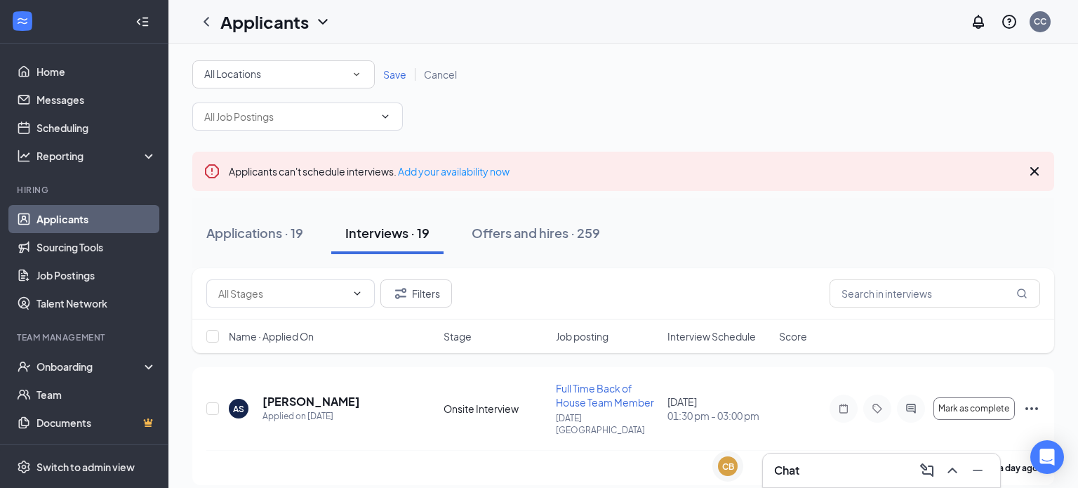
click at [288, 73] on div "All Locations" at bounding box center [283, 74] width 159 height 17
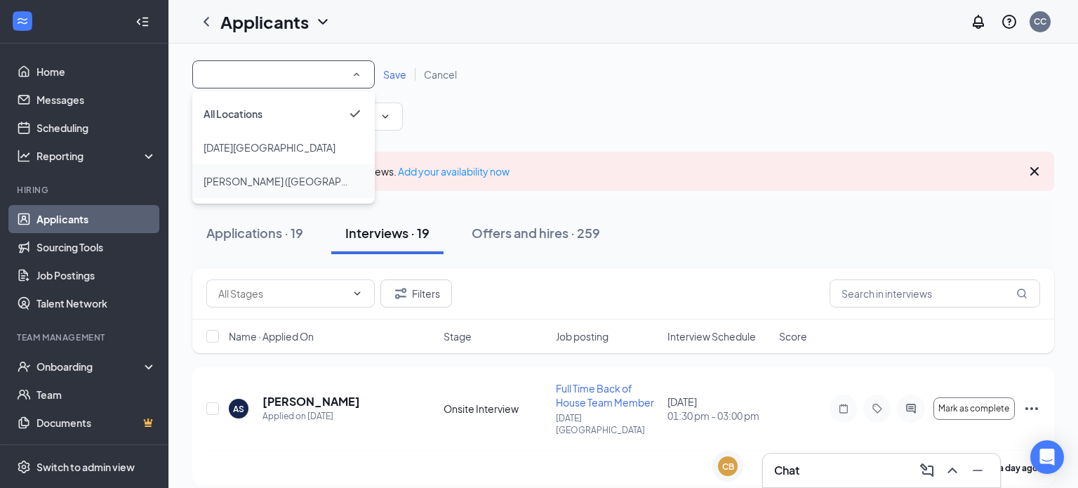
click at [255, 182] on span "[PERSON_NAME] ([GEOGRAPHIC_DATA])" at bounding box center [297, 181] width 189 height 13
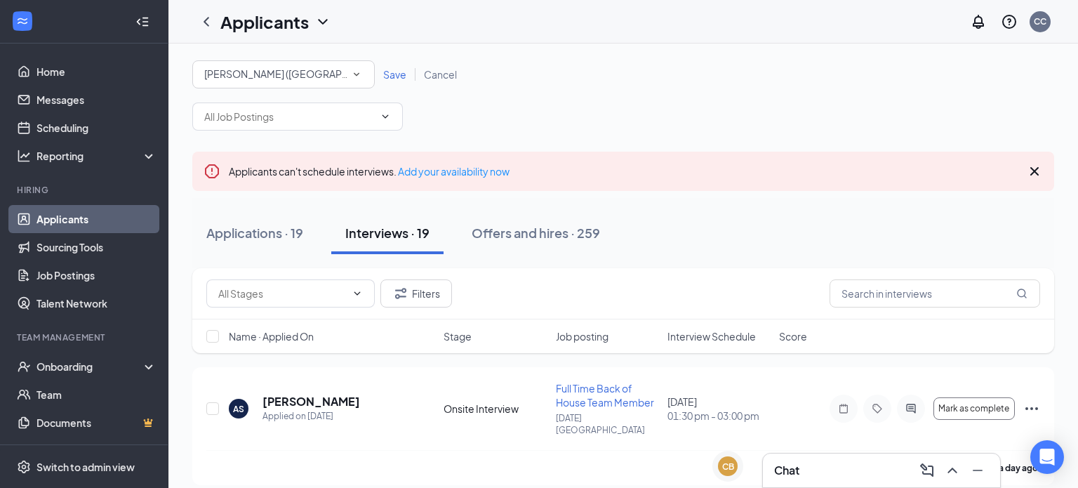
click at [397, 73] on span "Save" at bounding box center [394, 74] width 23 height 13
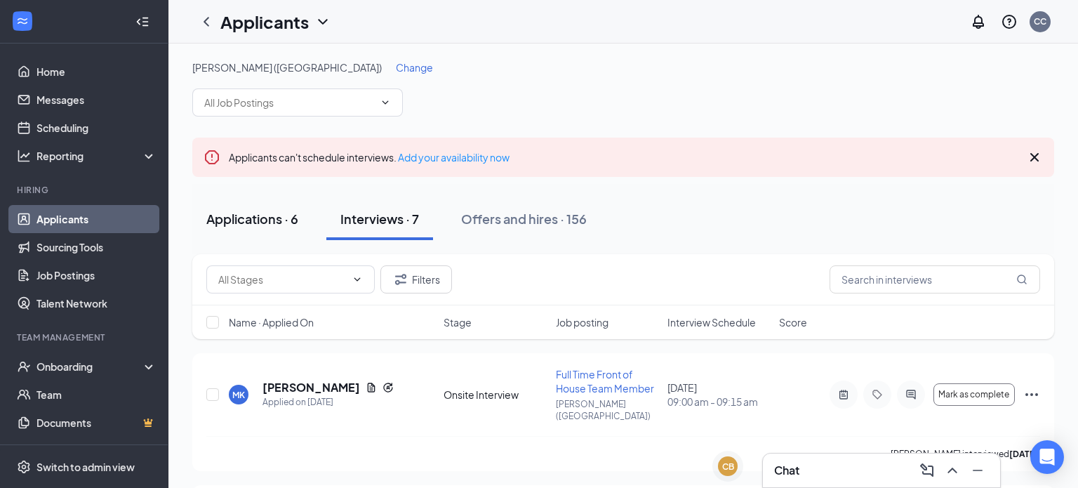
click at [251, 223] on div "Applications · 6" at bounding box center [252, 219] width 92 height 18
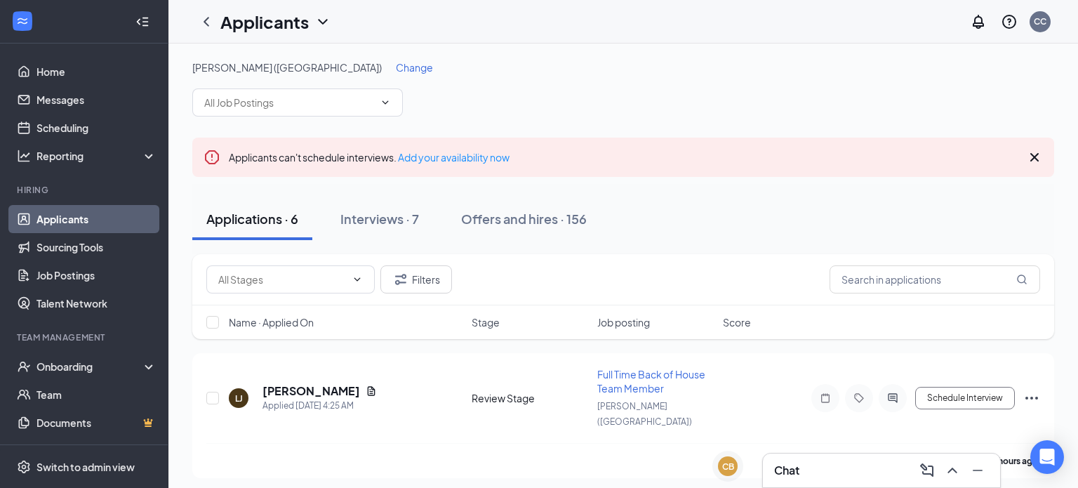
click at [277, 321] on span "Name · Applied On" at bounding box center [271, 322] width 85 height 14
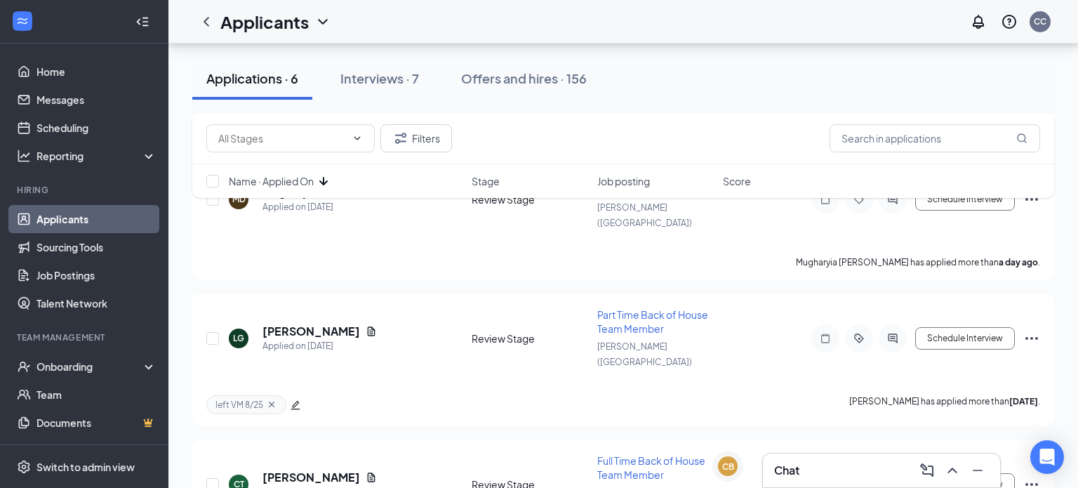
scroll to position [602, 0]
click at [1032, 475] on icon "Ellipses" at bounding box center [1031, 483] width 17 height 17
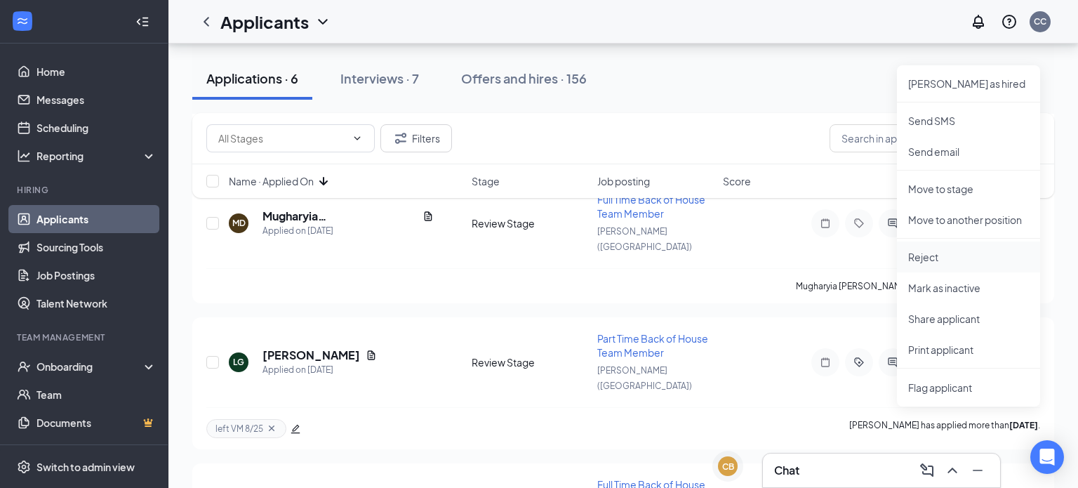
scroll to position [578, 0]
click at [951, 291] on p "Mark as inactive" at bounding box center [968, 287] width 121 height 14
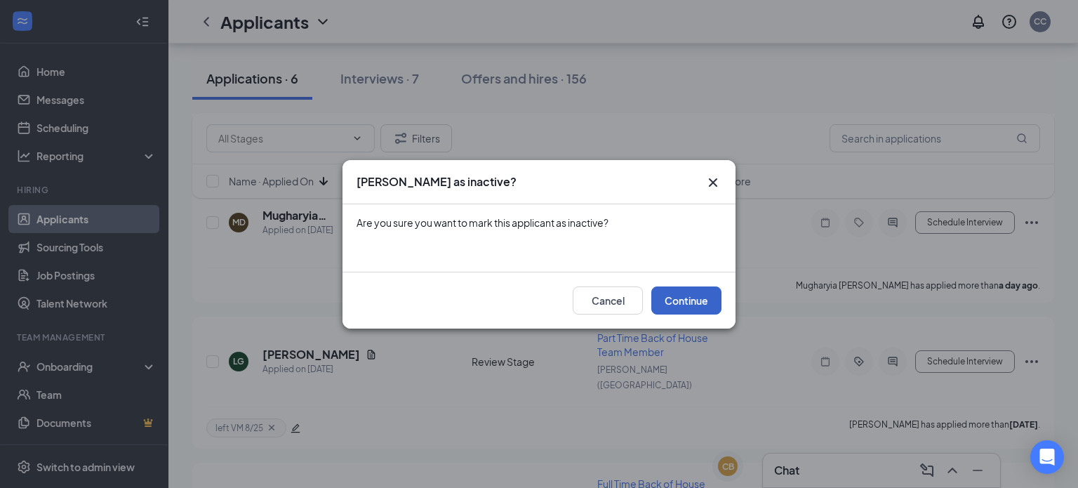
click at [667, 296] on button "Continue" at bounding box center [686, 300] width 70 height 28
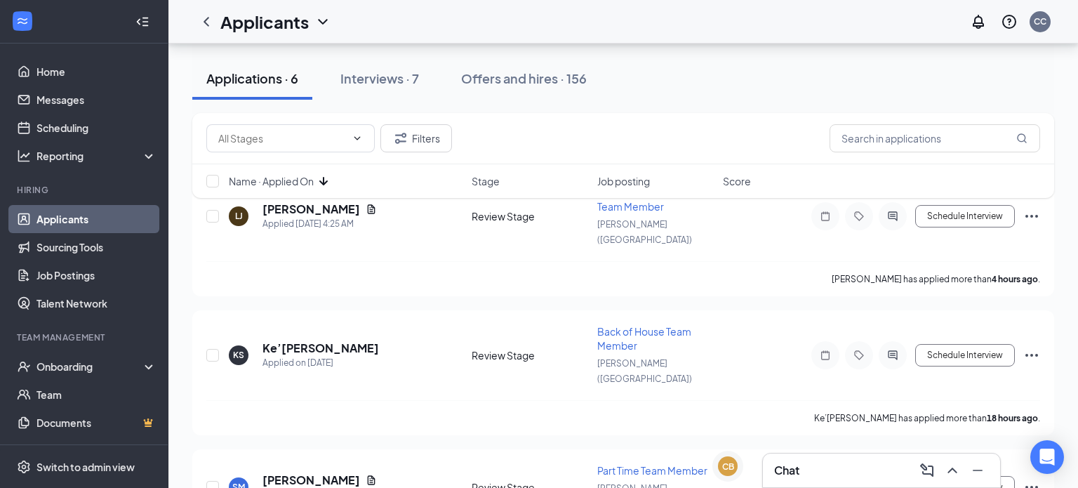
scroll to position [162, 0]
